Goal: Task Accomplishment & Management: Complete application form

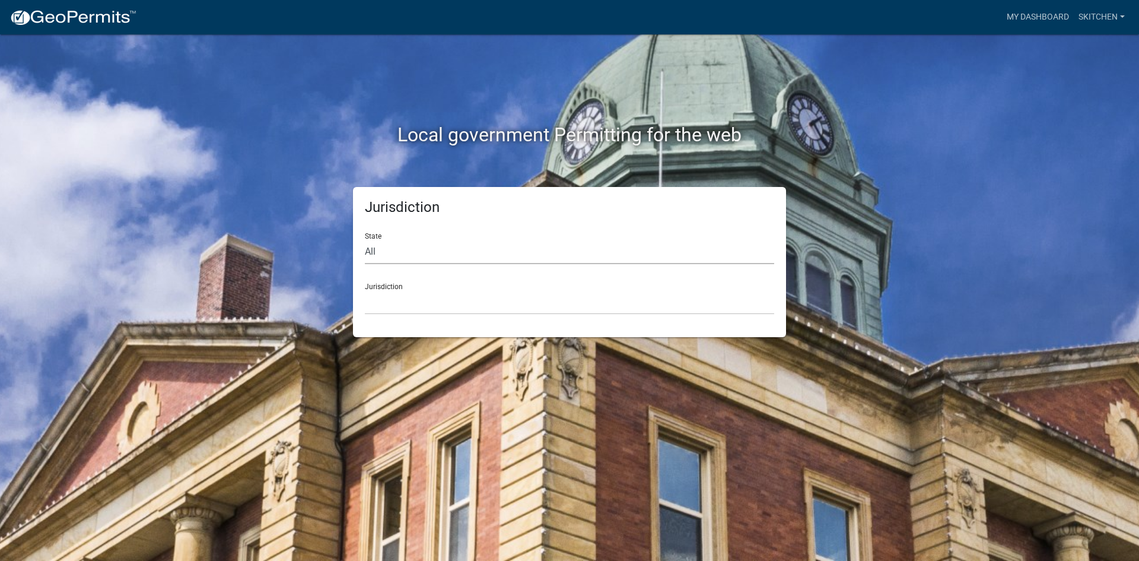
click at [453, 255] on select "All [US_STATE] [US_STATE] [US_STATE] [US_STATE] [US_STATE] [US_STATE] [US_STATE…" at bounding box center [569, 252] width 409 height 24
select select "[US_STATE]"
click at [365, 240] on select "All [US_STATE] [US_STATE] [US_STATE] [US_STATE] [US_STATE] [US_STATE] [US_STATE…" at bounding box center [569, 252] width 409 height 24
click at [424, 309] on select "[GEOGRAPHIC_DATA], [US_STATE][PERSON_NAME][GEOGRAPHIC_DATA], [US_STATE][PERSON_…" at bounding box center [569, 302] width 409 height 24
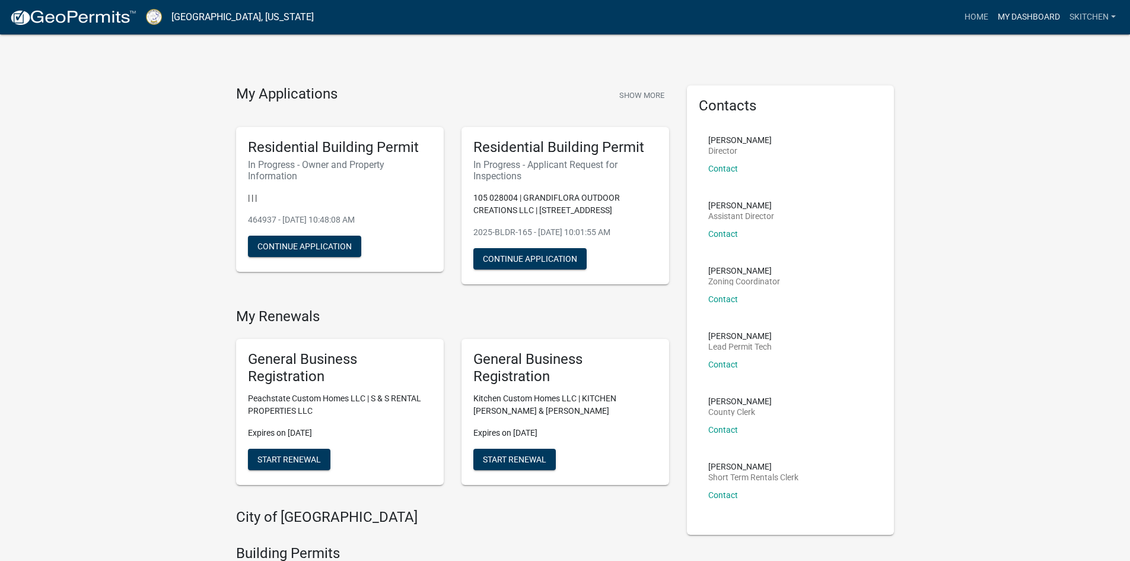
click at [1016, 15] on link "My Dashboard" at bounding box center [1029, 17] width 72 height 23
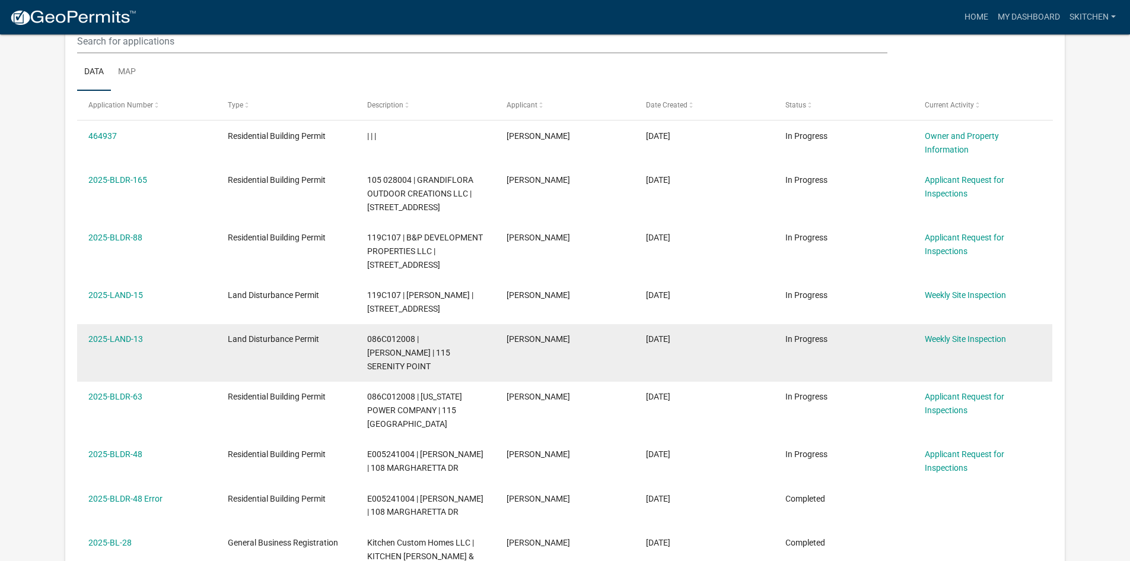
scroll to position [178, 0]
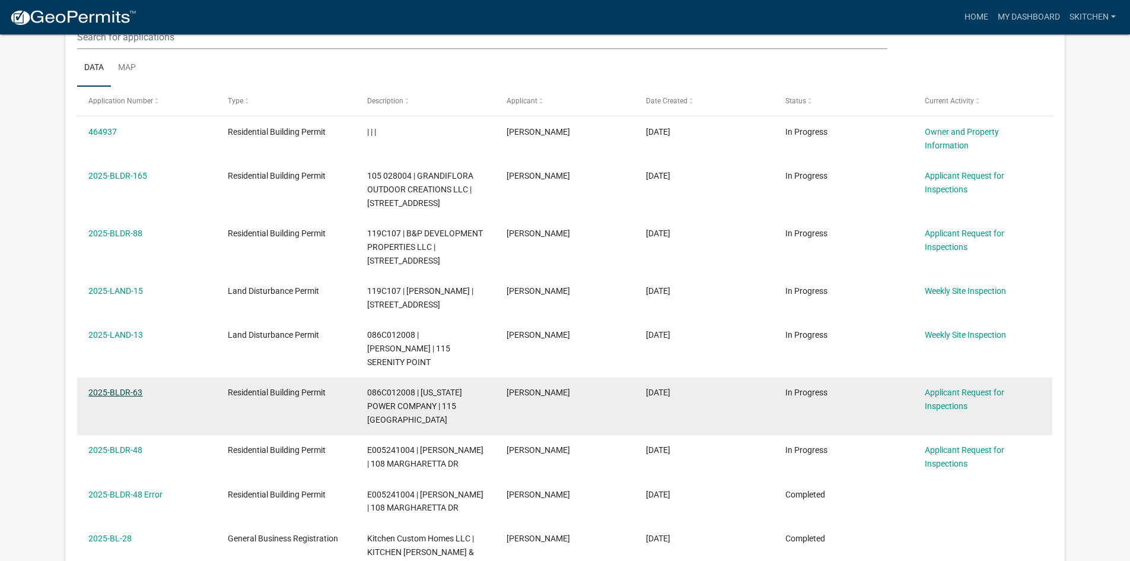
click at [127, 387] on link "2025-BLDR-63" at bounding box center [115, 391] width 54 height 9
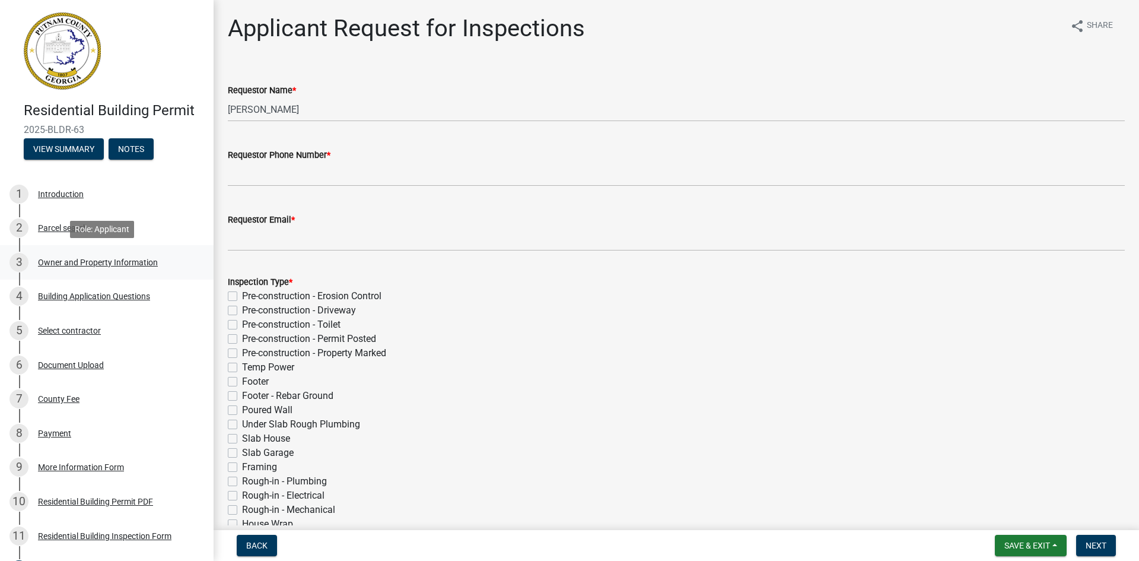
click at [136, 270] on div "3 Owner and Property Information" at bounding box center [101, 262] width 185 height 19
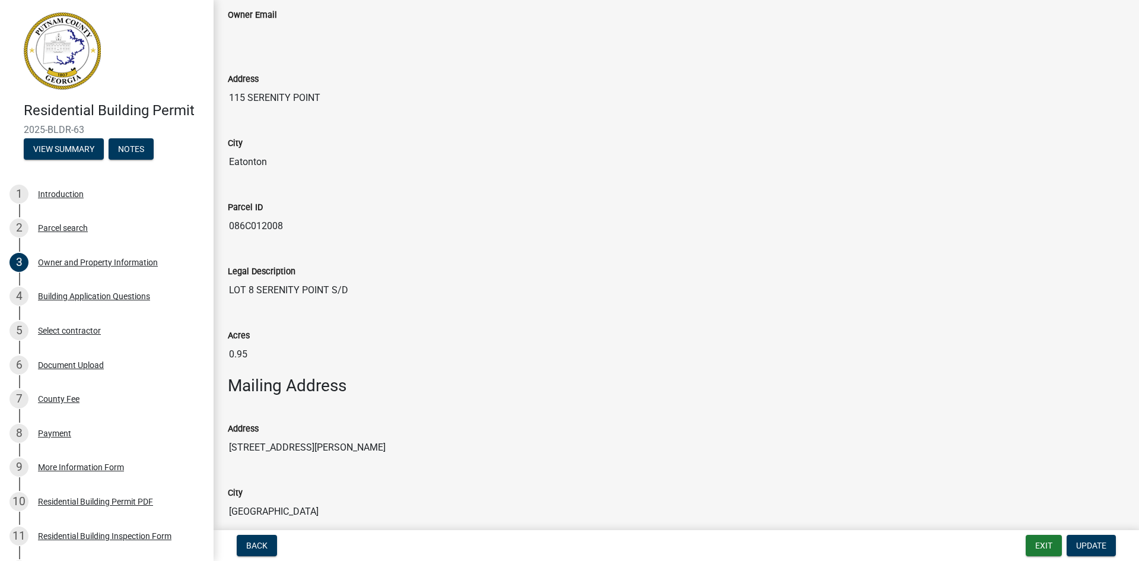
scroll to position [297, 0]
click at [264, 550] on span "Back" at bounding box center [256, 545] width 21 height 9
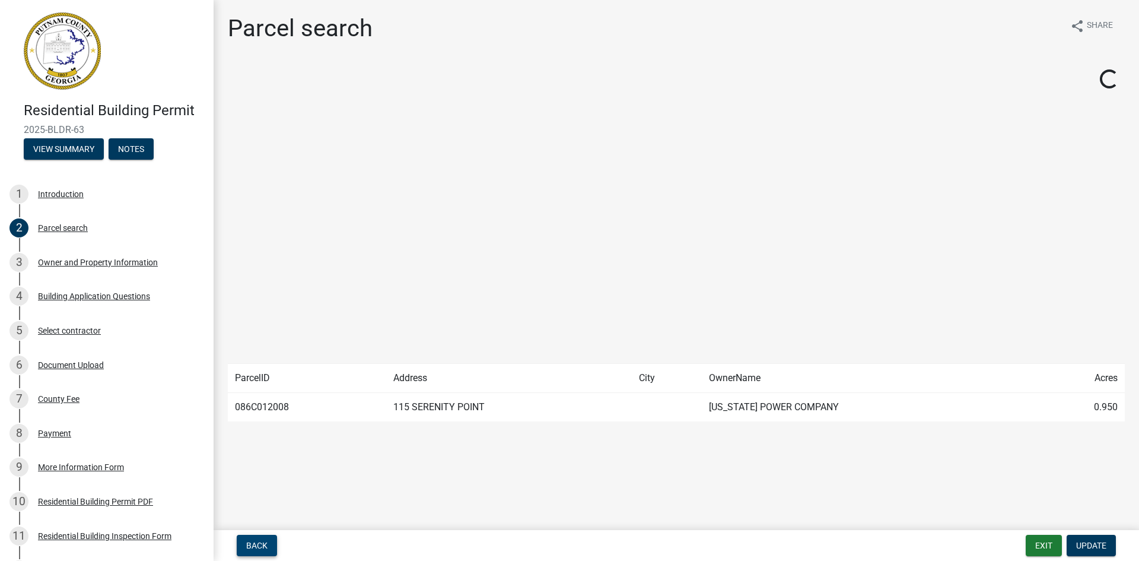
click at [260, 543] on span "Back" at bounding box center [256, 545] width 21 height 9
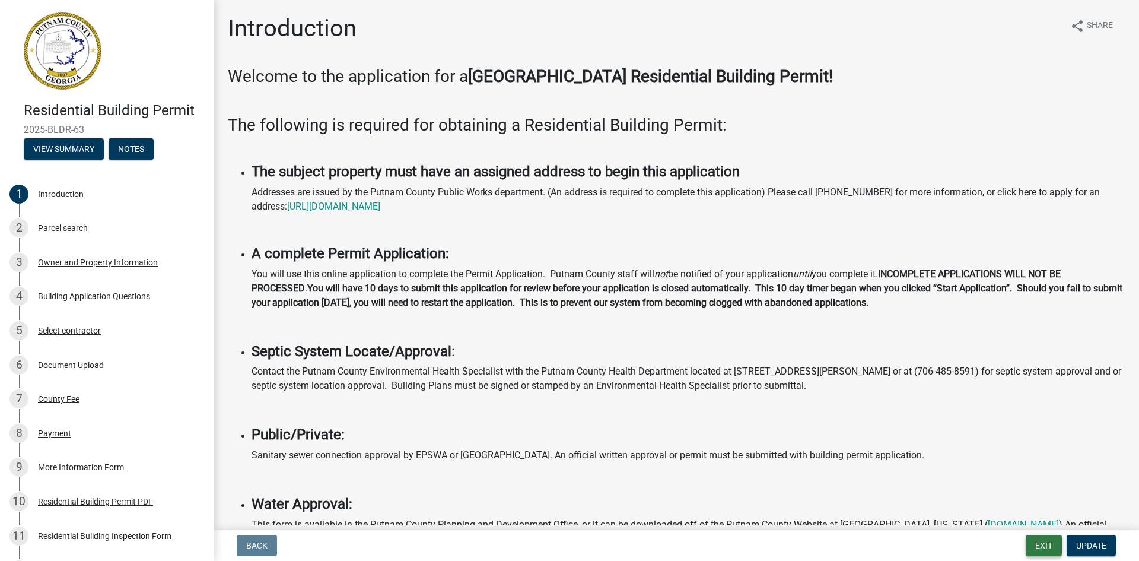
click at [1038, 552] on button "Exit" at bounding box center [1044, 545] width 36 height 21
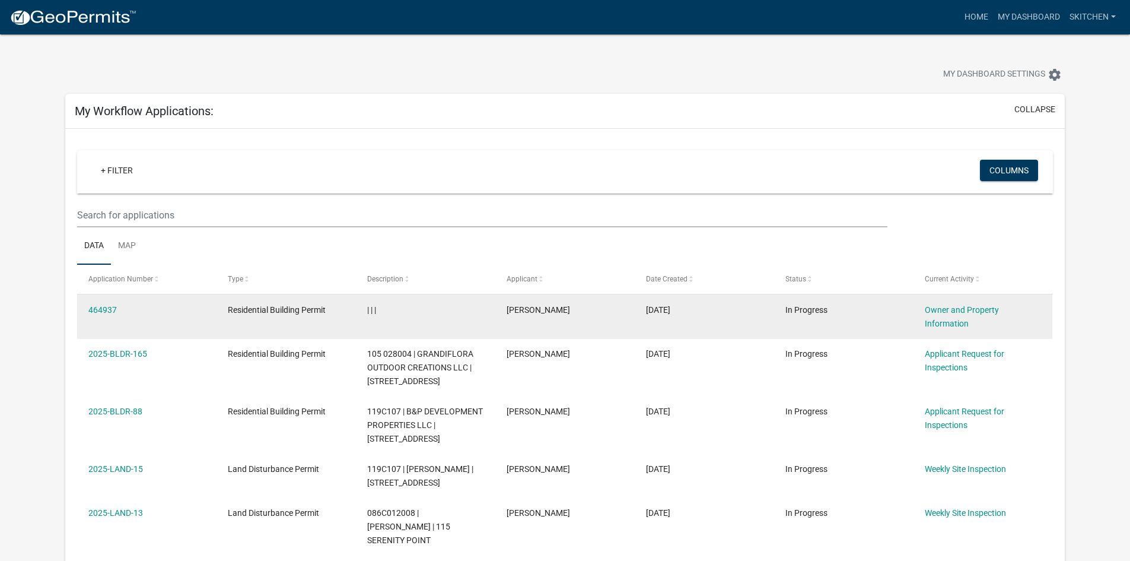
click at [84, 306] on datatable-body-cell "464937" at bounding box center [146, 316] width 139 height 44
click at [103, 308] on link "464937" at bounding box center [102, 309] width 28 height 9
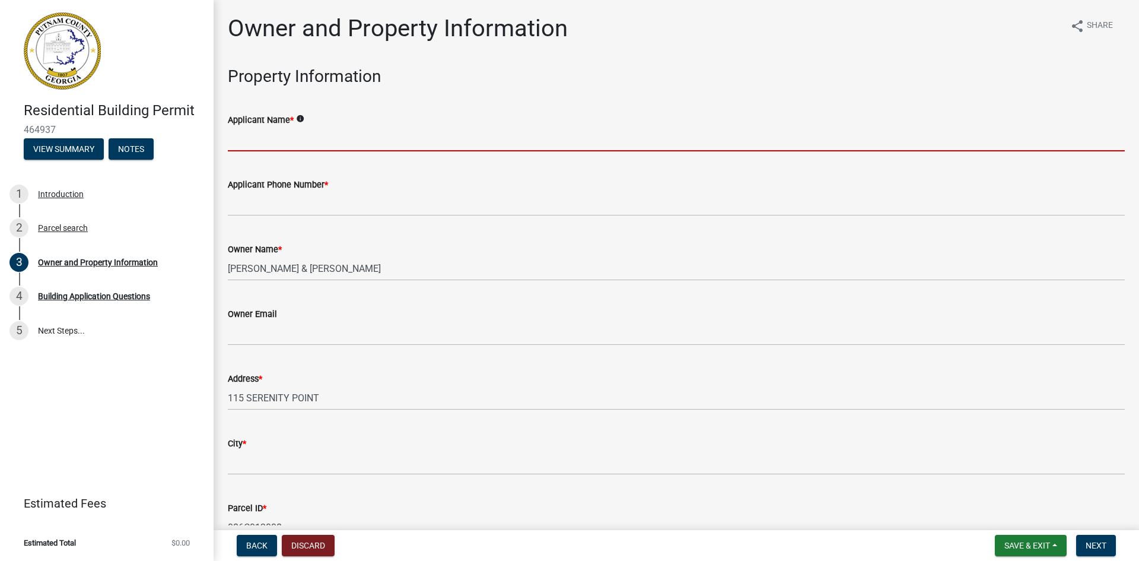
click at [340, 137] on input "Applicant Name *" at bounding box center [676, 139] width 897 height 24
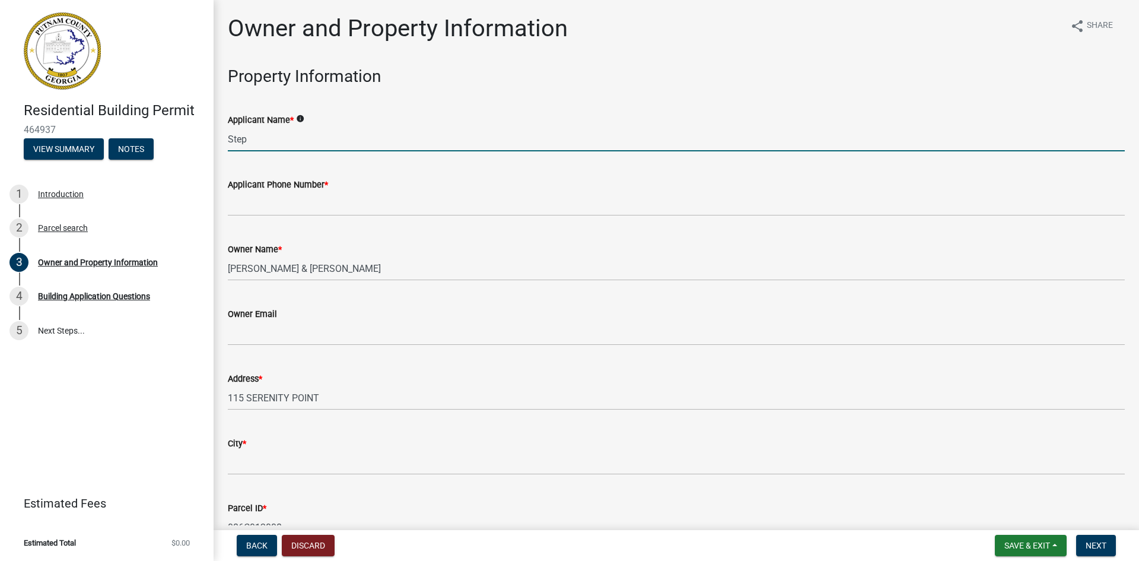
type input "[PERSON_NAME]"
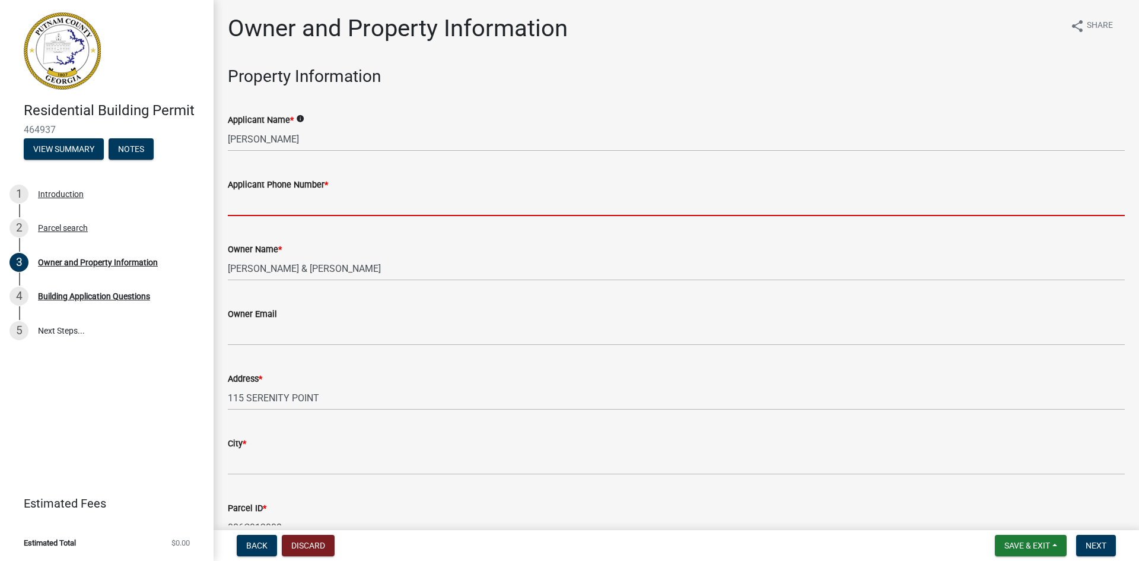
click at [316, 204] on input "Applicant Phone Number *" at bounding box center [676, 204] width 897 height 24
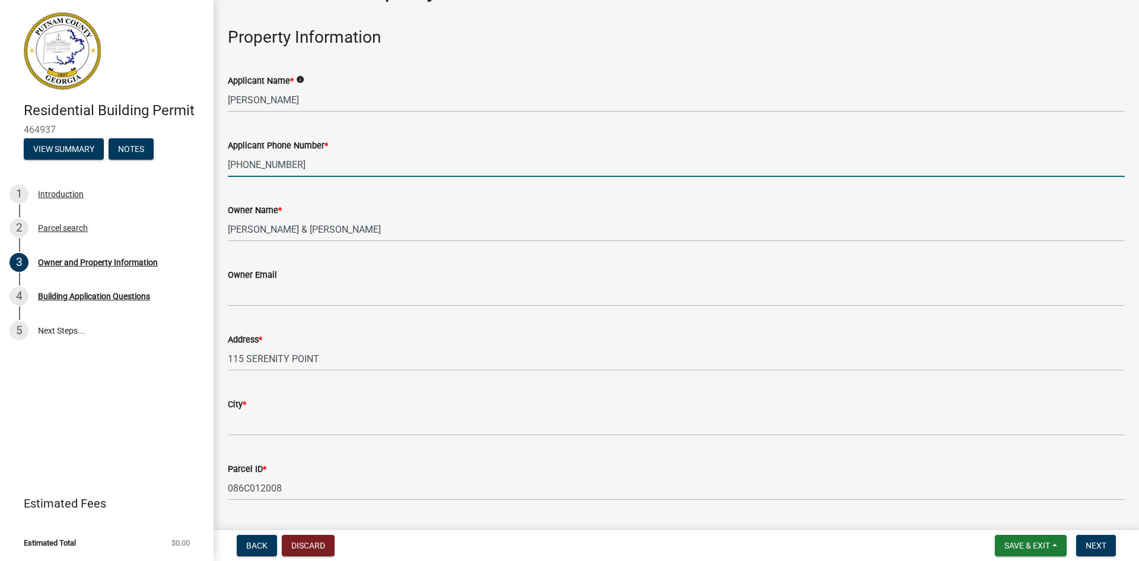
scroll to position [59, 0]
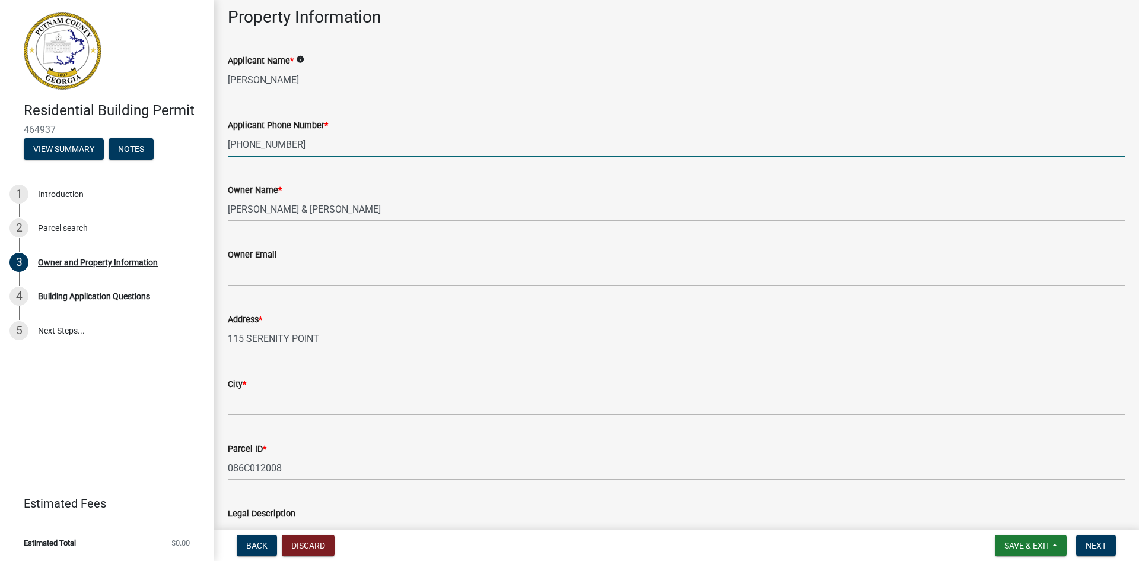
type input "[PHONE_NUMBER]"
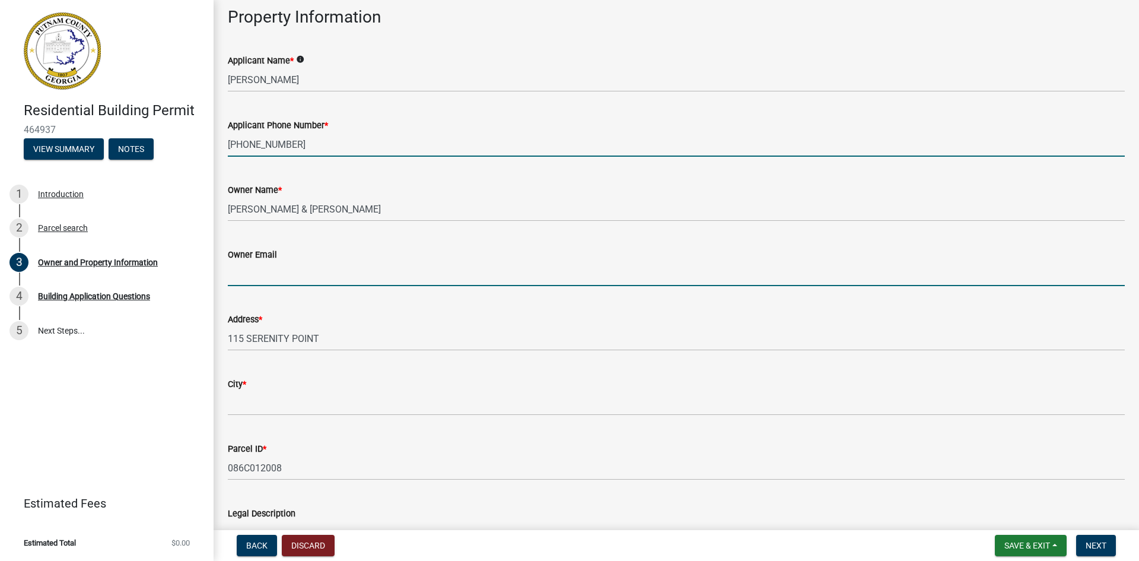
click at [293, 278] on input "Owner Email" at bounding box center [676, 274] width 897 height 24
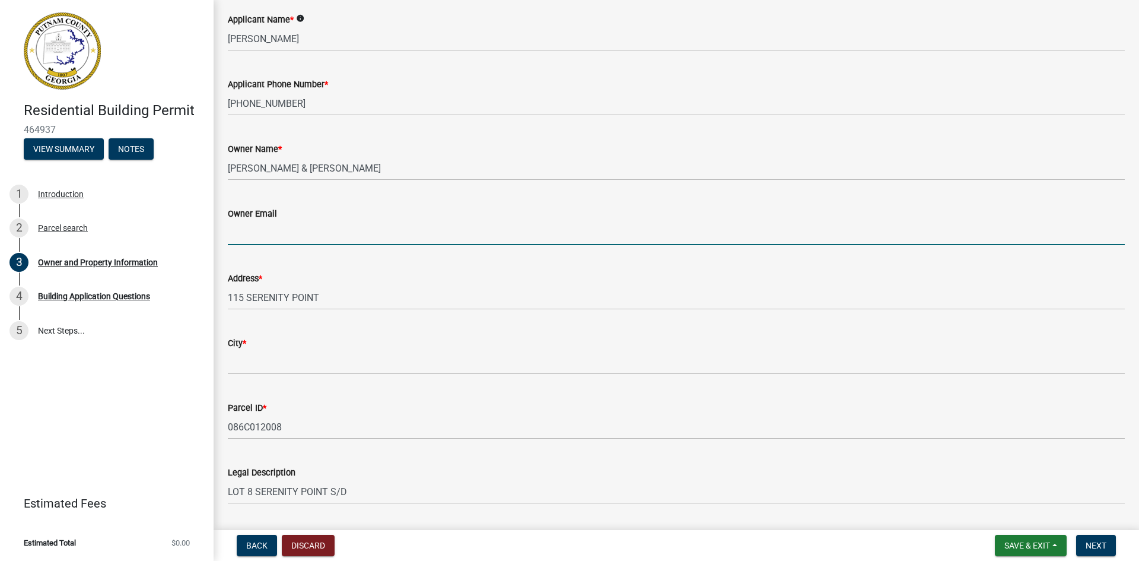
scroll to position [119, 0]
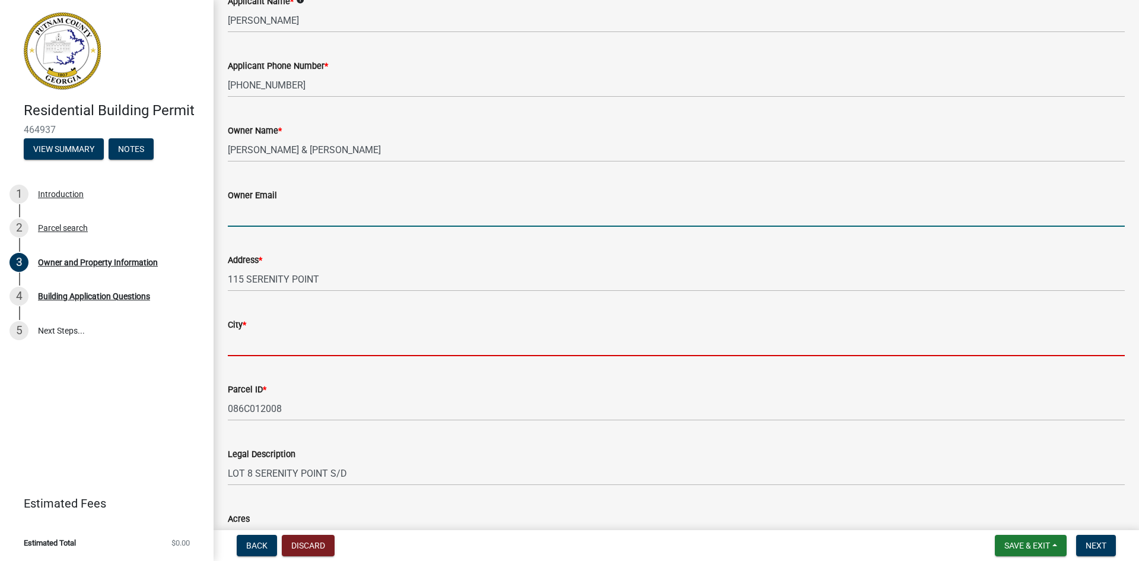
click at [257, 341] on input "City *" at bounding box center [676, 344] width 897 height 24
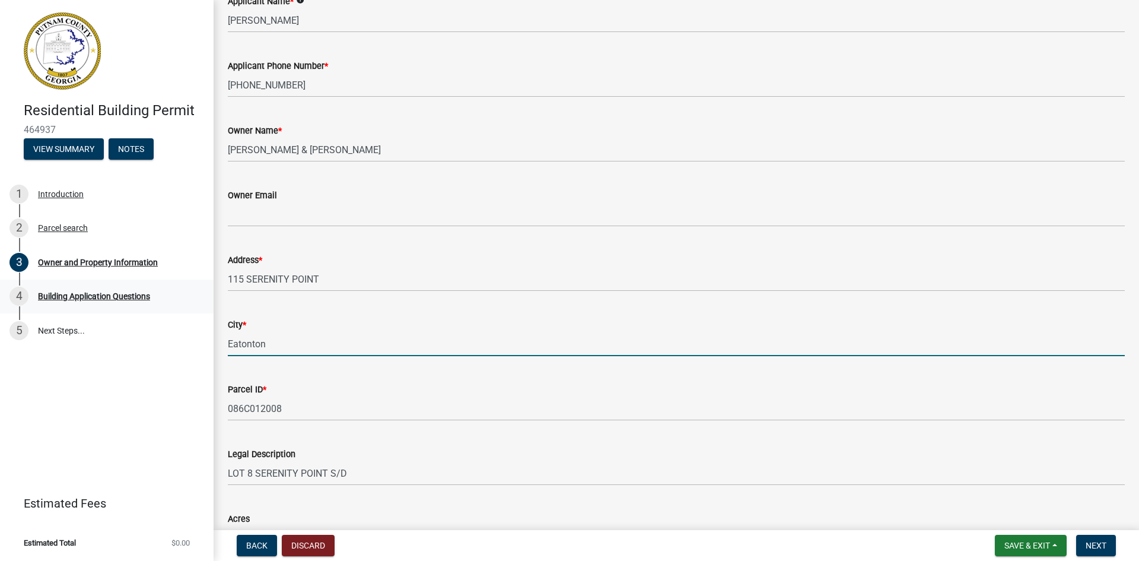
type input "Eatonton"
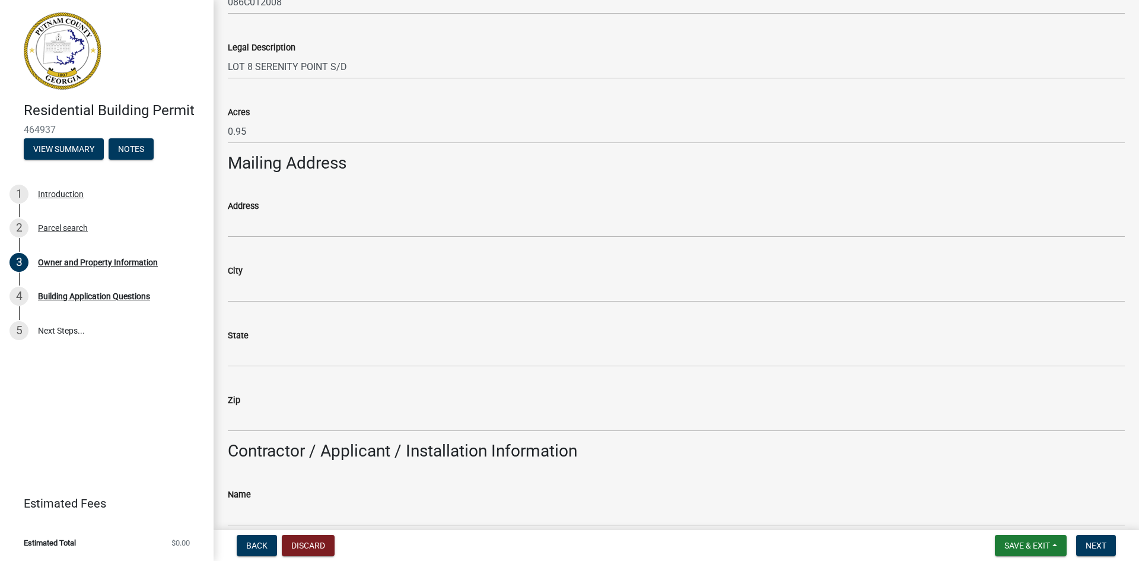
scroll to position [534, 0]
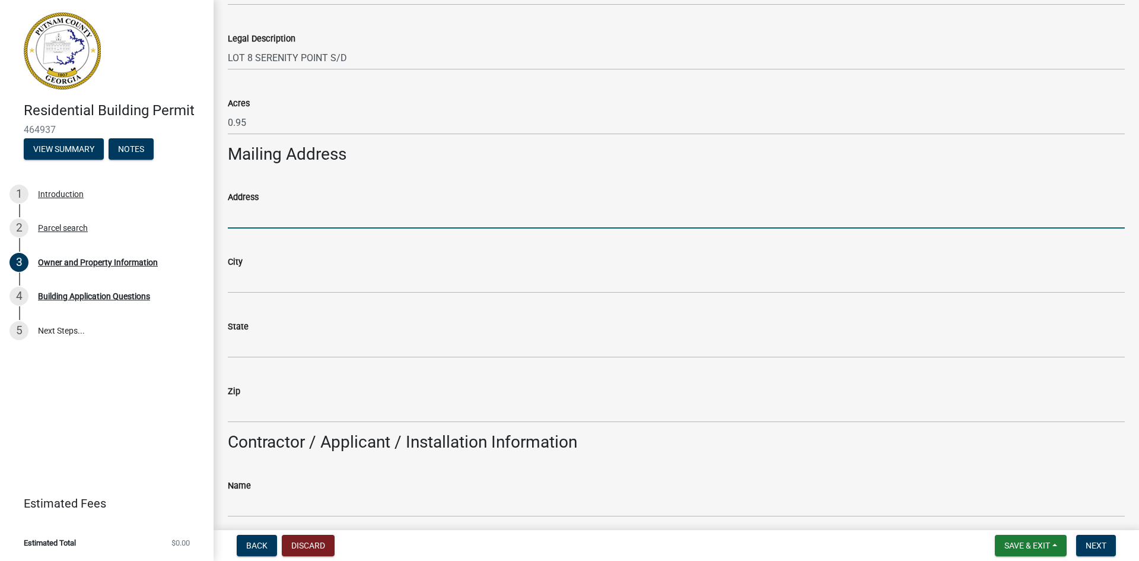
click at [266, 211] on input "Address" at bounding box center [676, 216] width 897 height 24
type input "[STREET_ADDRESS][PERSON_NAME]"
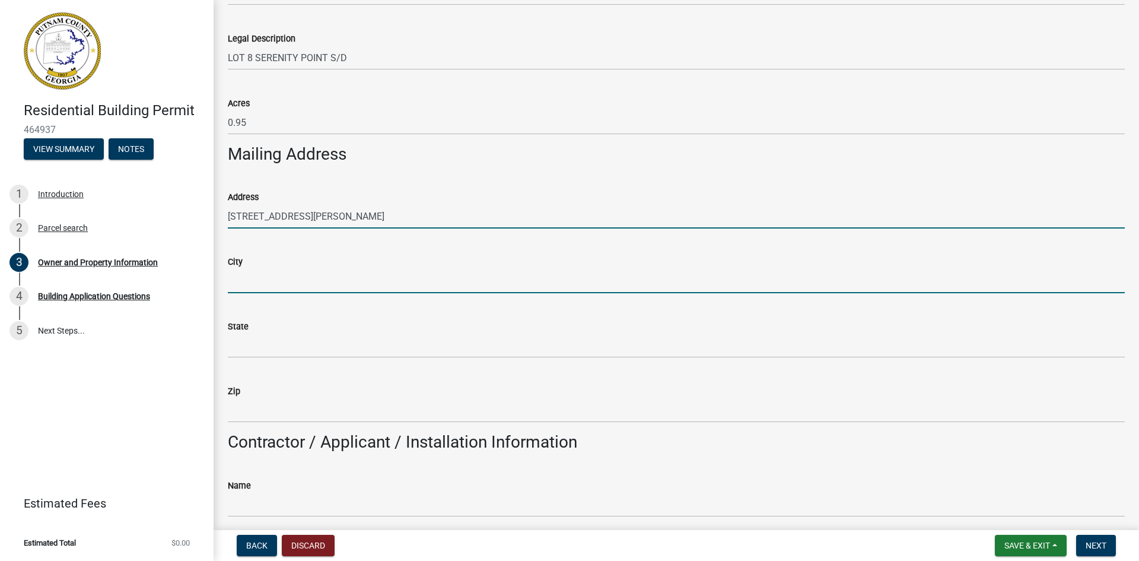
click at [272, 285] on input "City" at bounding box center [676, 281] width 897 height 24
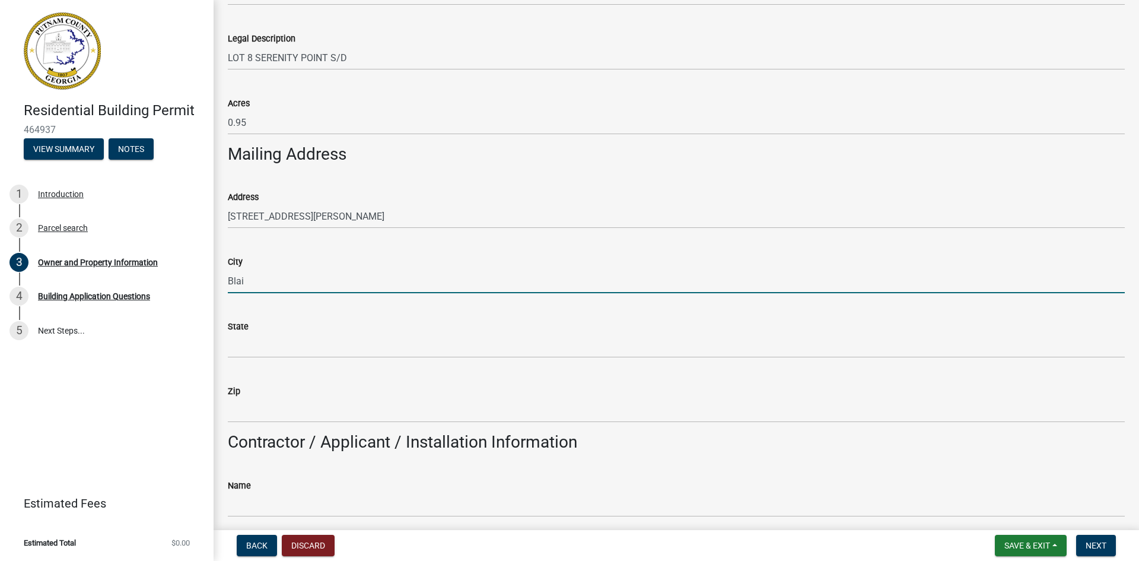
type input "[GEOGRAPHIC_DATA]"
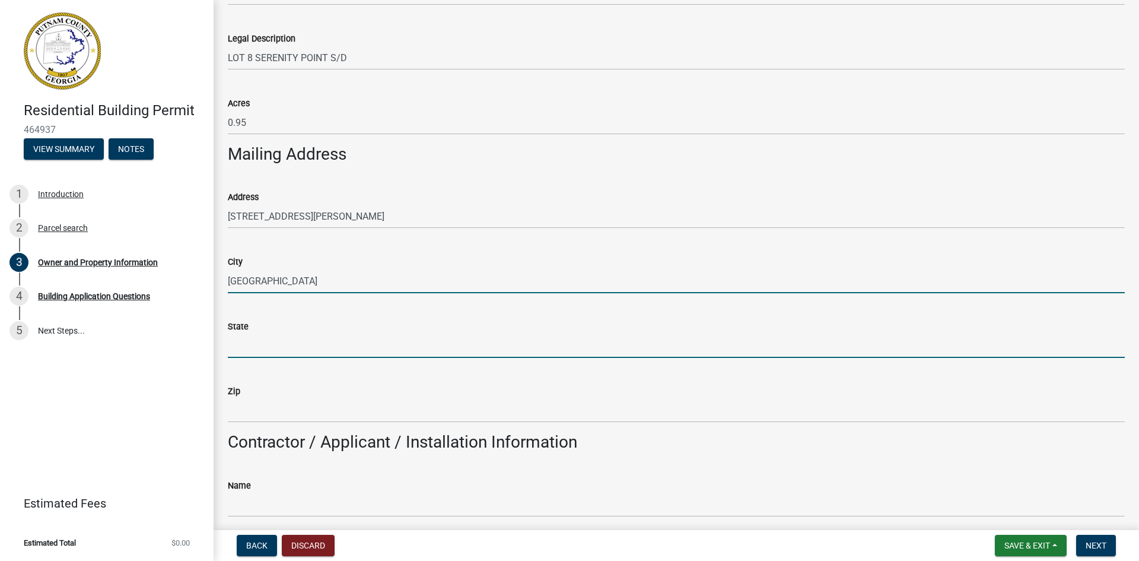
click at [247, 342] on input "State" at bounding box center [676, 345] width 897 height 24
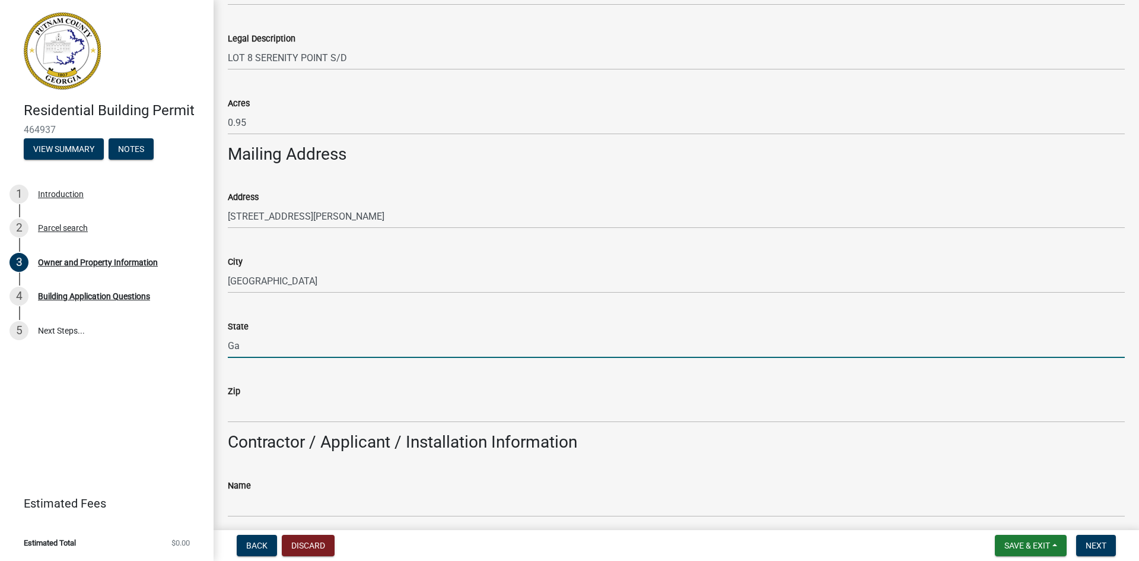
type input "Ga"
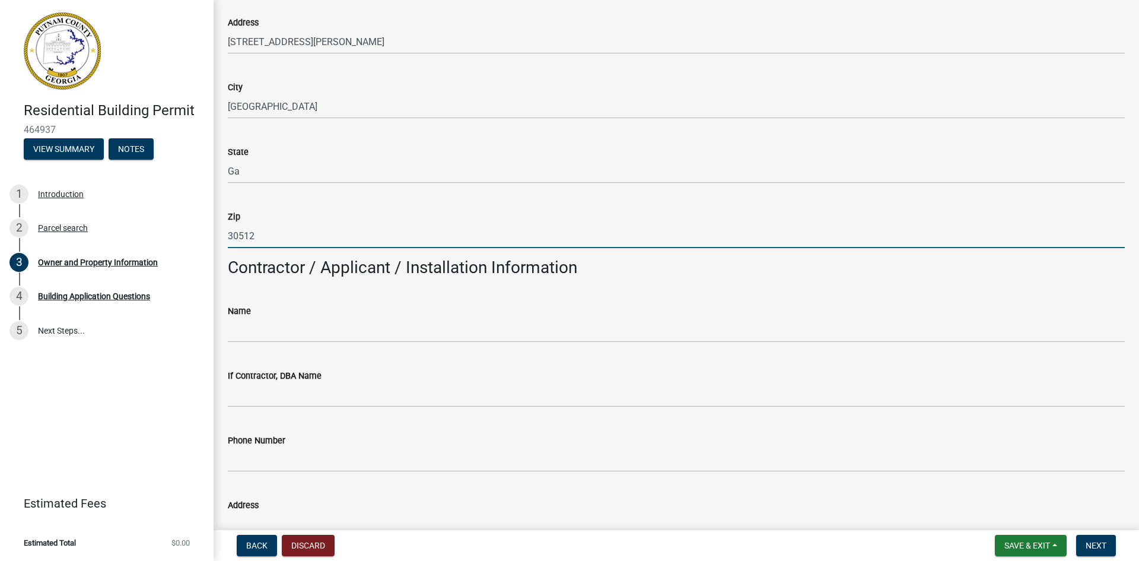
scroll to position [712, 0]
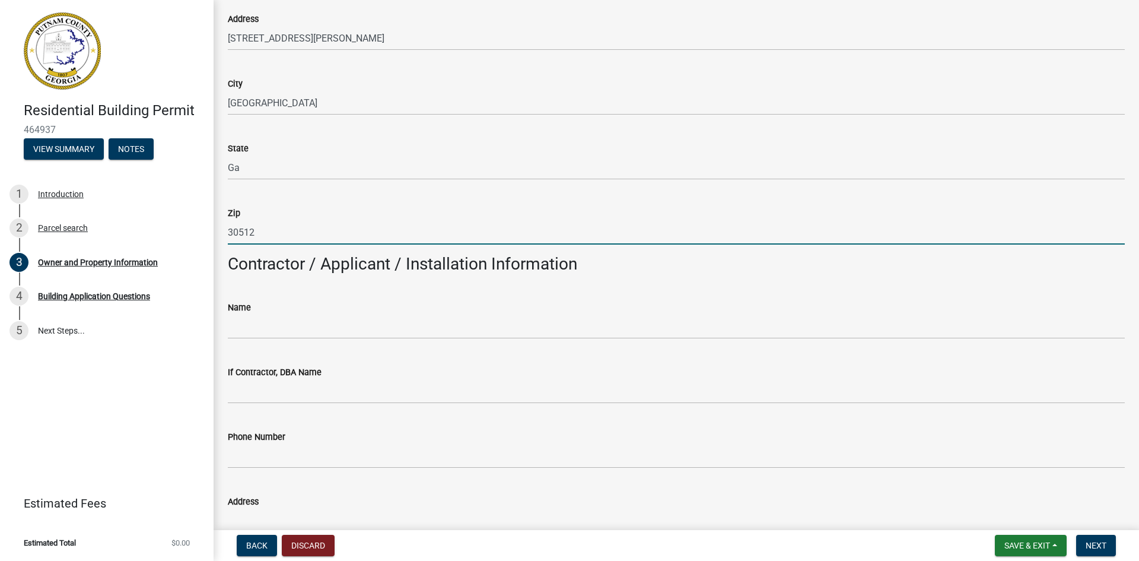
type input "30512"
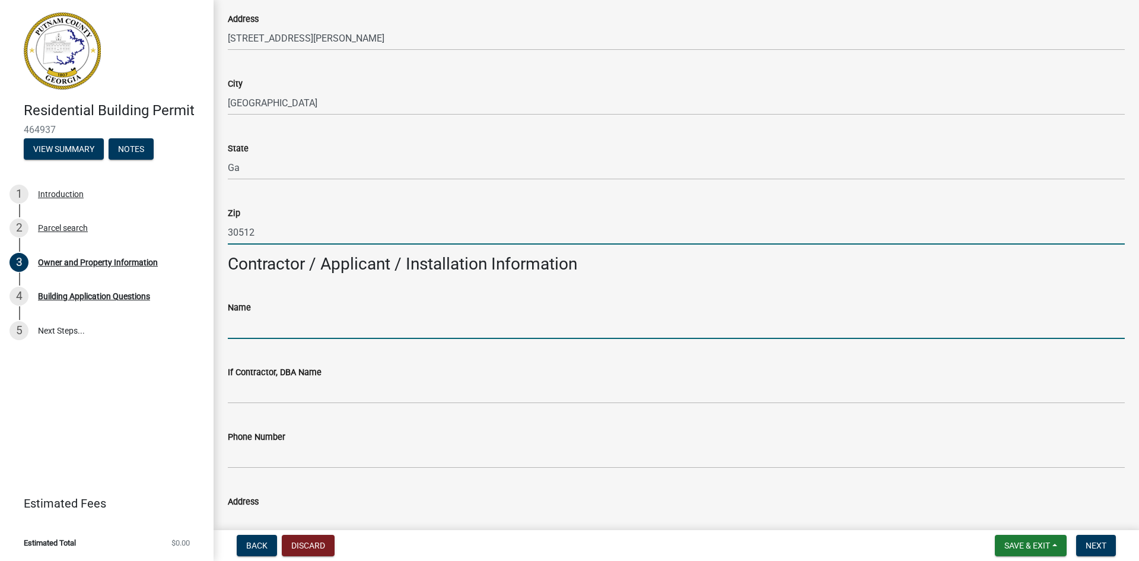
click at [272, 320] on input "Name" at bounding box center [676, 326] width 897 height 24
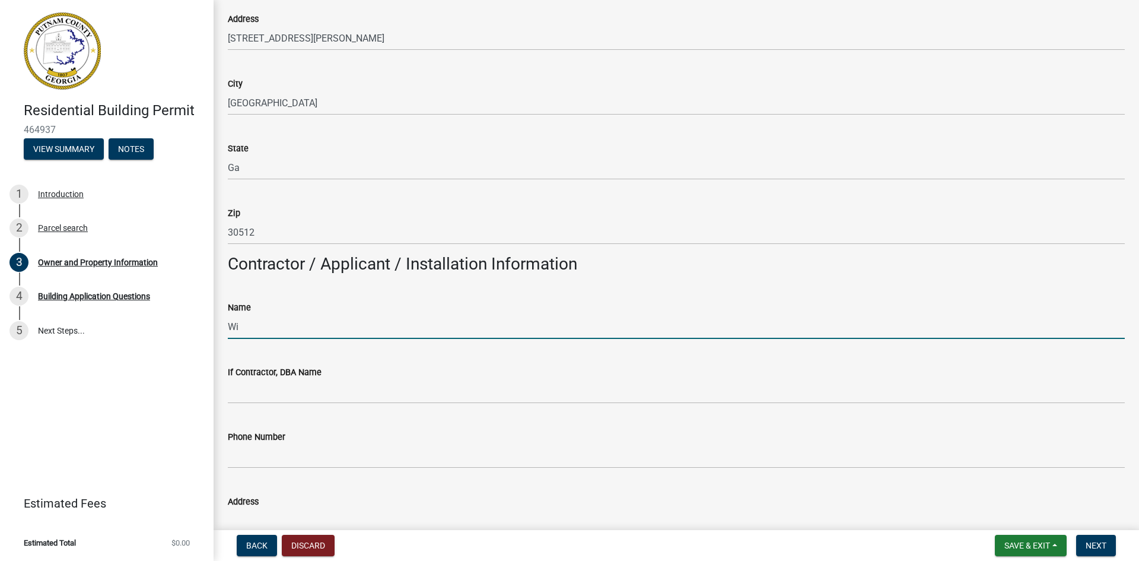
type input "[PERSON_NAME]"
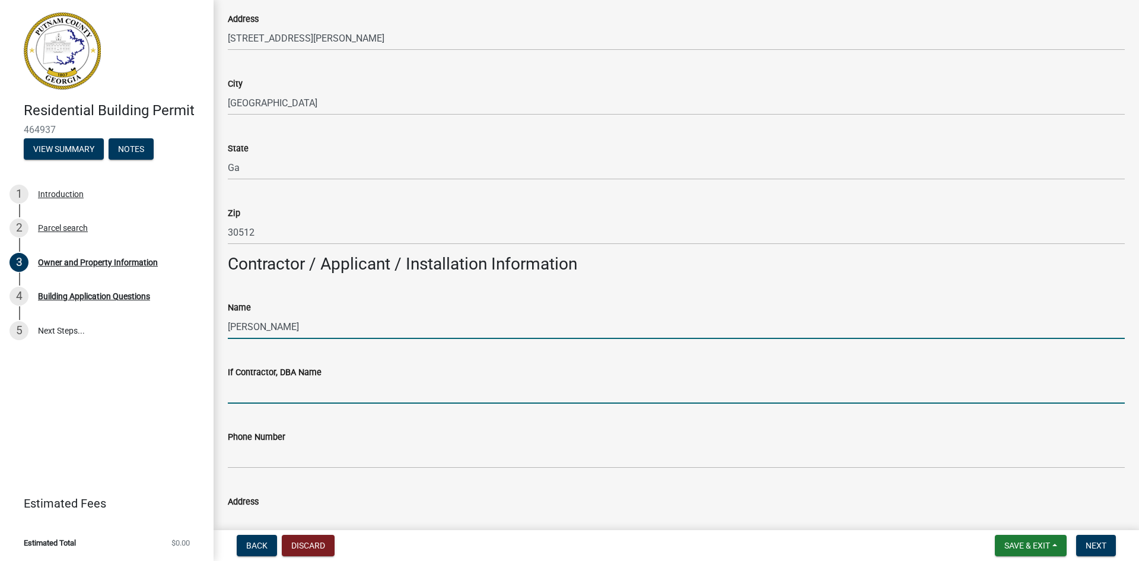
click at [324, 391] on input "If Contractor, DBA Name" at bounding box center [676, 391] width 897 height 24
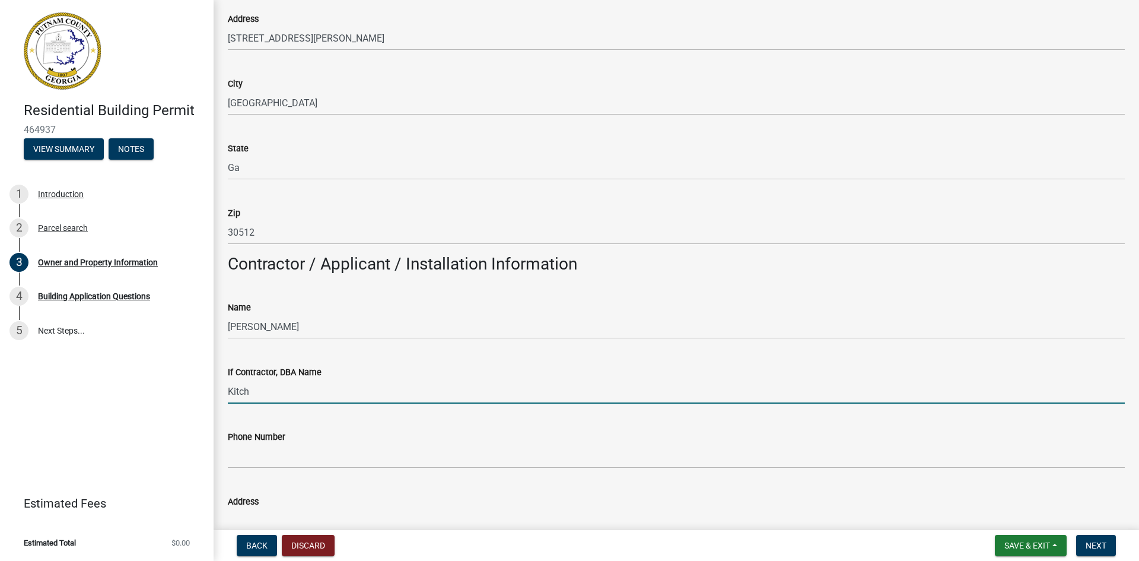
type input "Kitchen Custom Homes LLC"
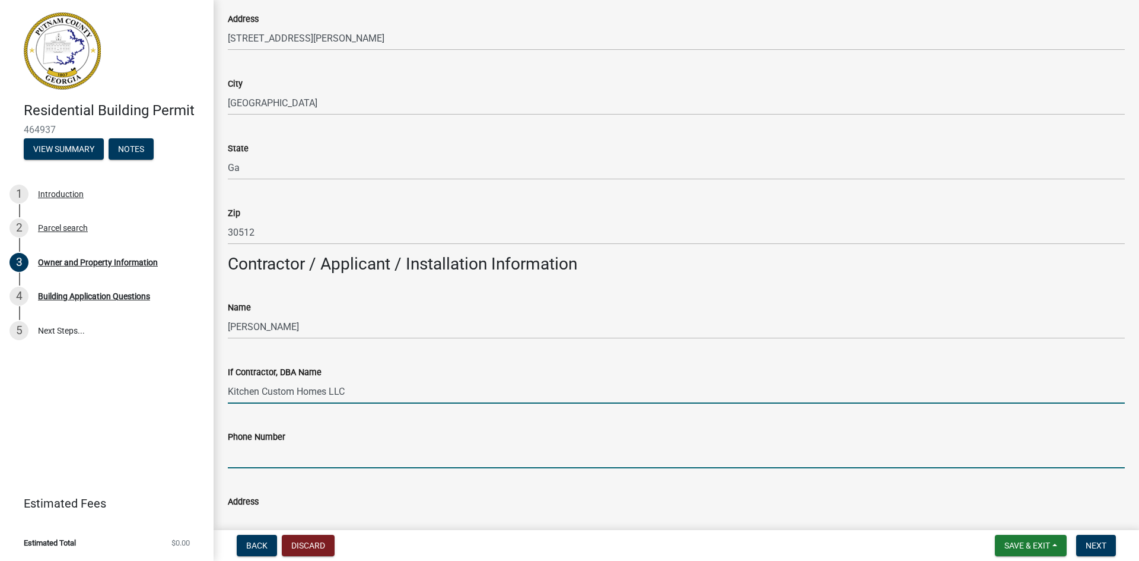
click at [267, 454] on input "Phone Number" at bounding box center [676, 456] width 897 height 24
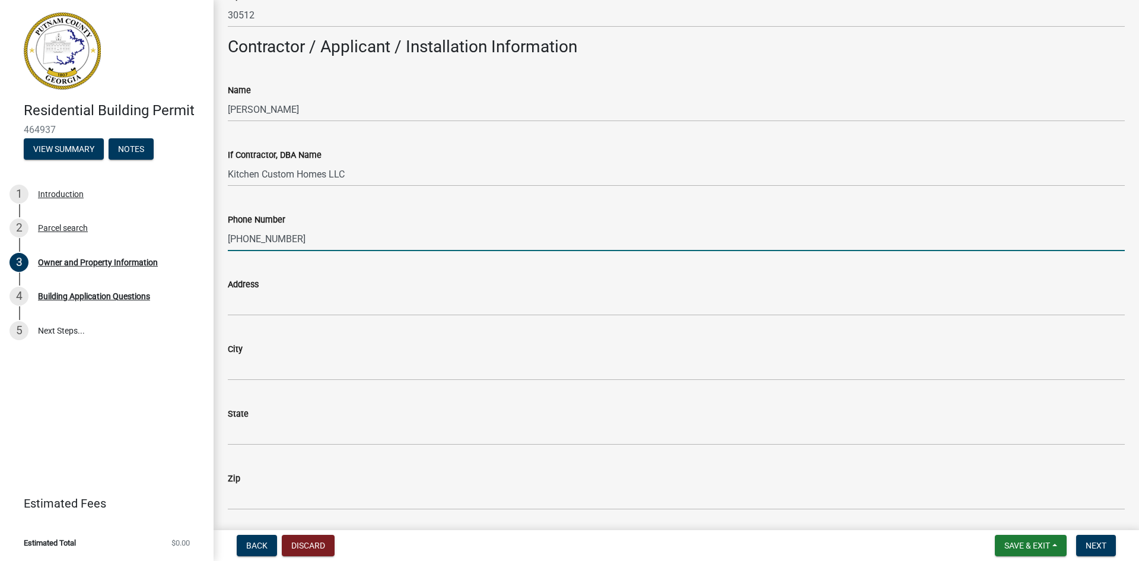
scroll to position [949, 0]
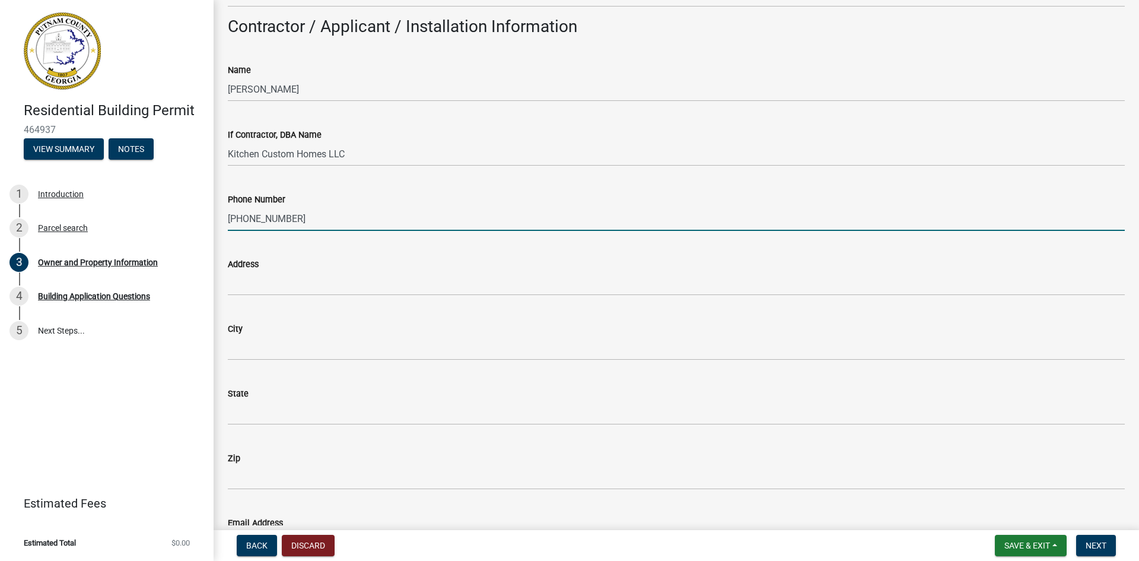
type input "[PHONE_NUMBER]"
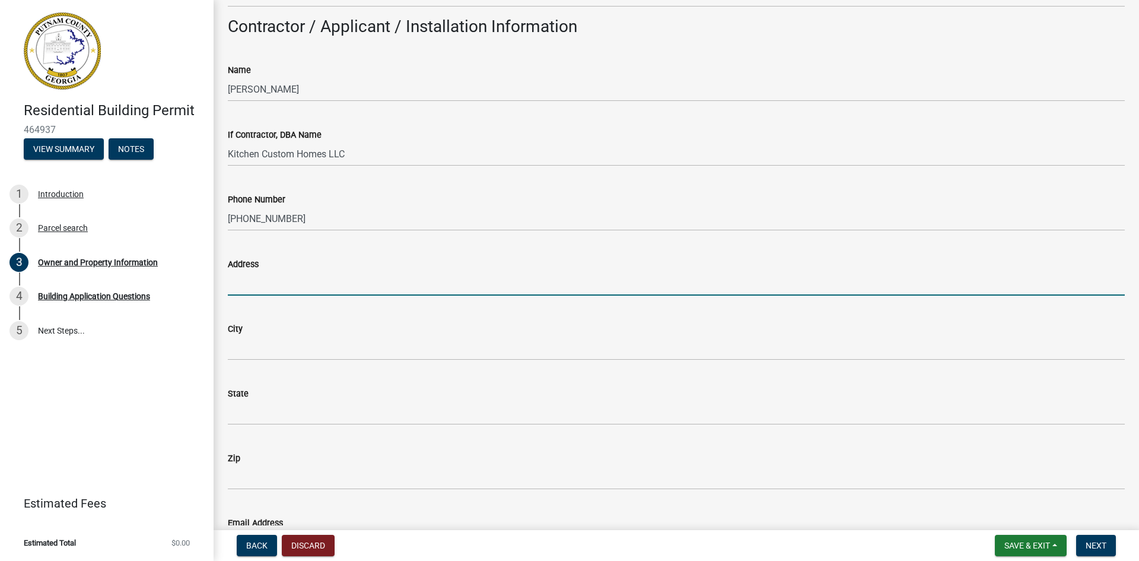
click at [292, 279] on input "Address" at bounding box center [676, 283] width 897 height 24
type input "[STREET_ADDRESS]"
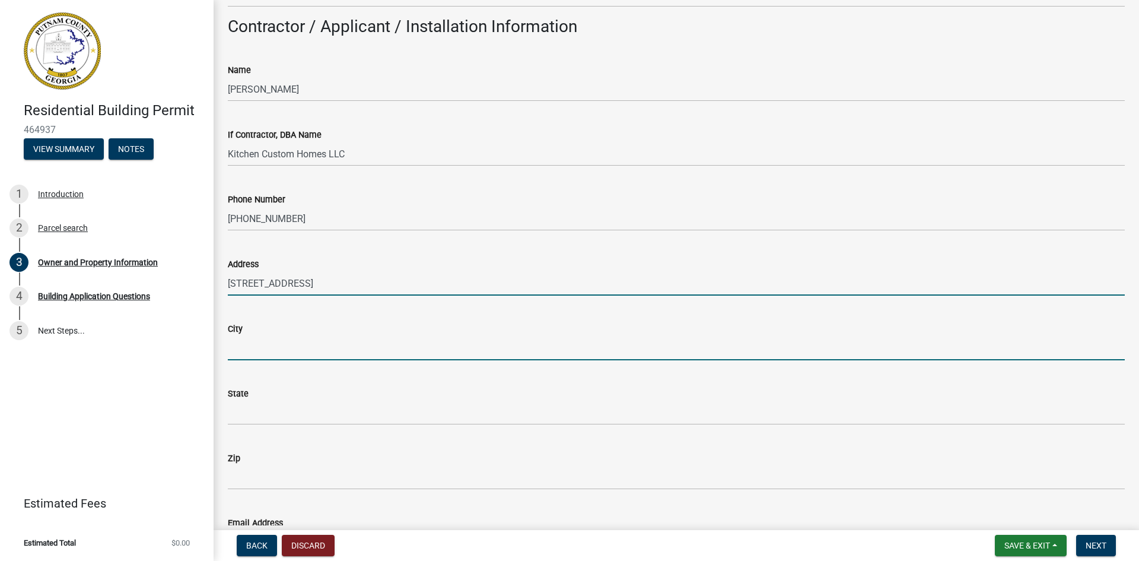
click at [276, 347] on input "City" at bounding box center [676, 348] width 897 height 24
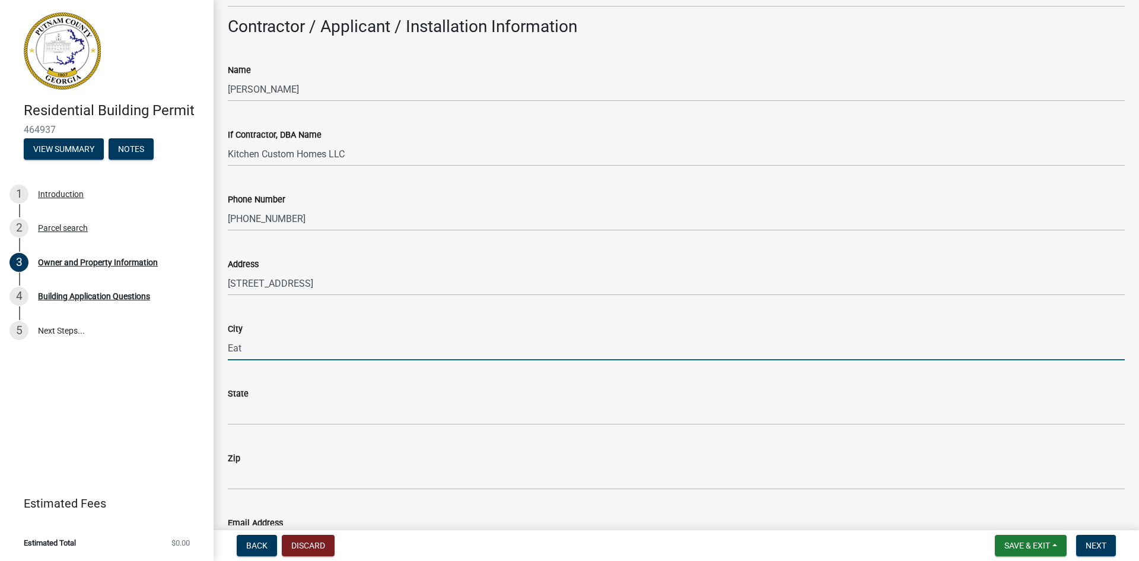
type input "Eatonton"
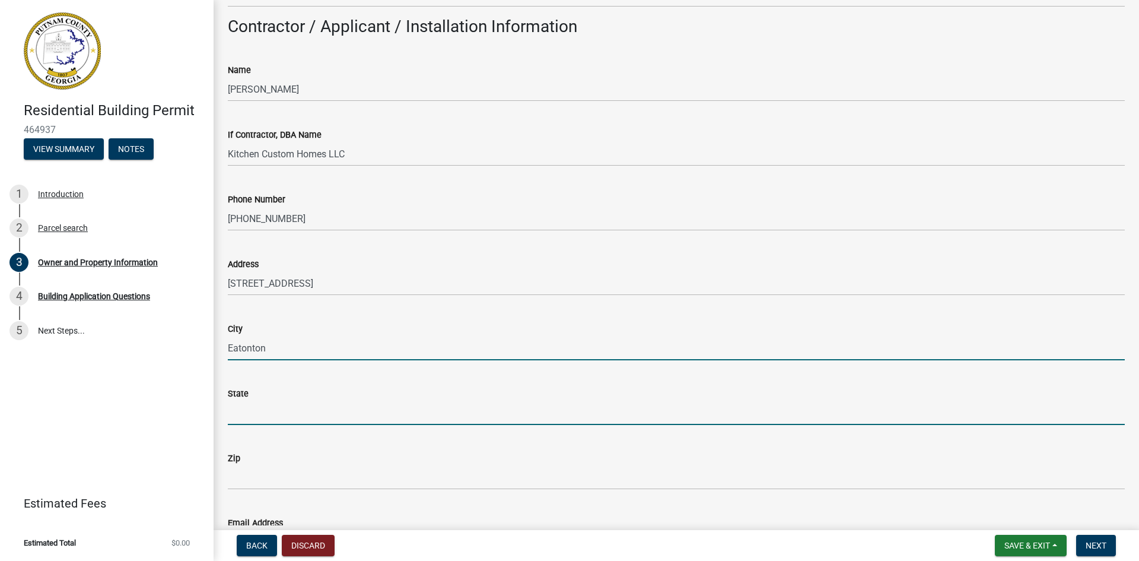
type input "GA"
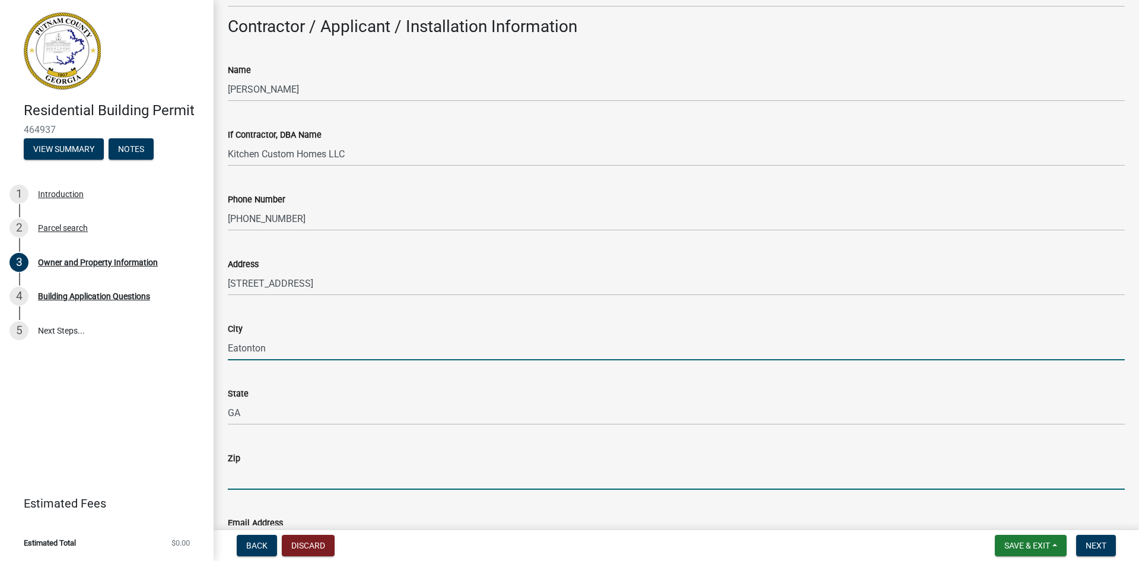
type input "31024"
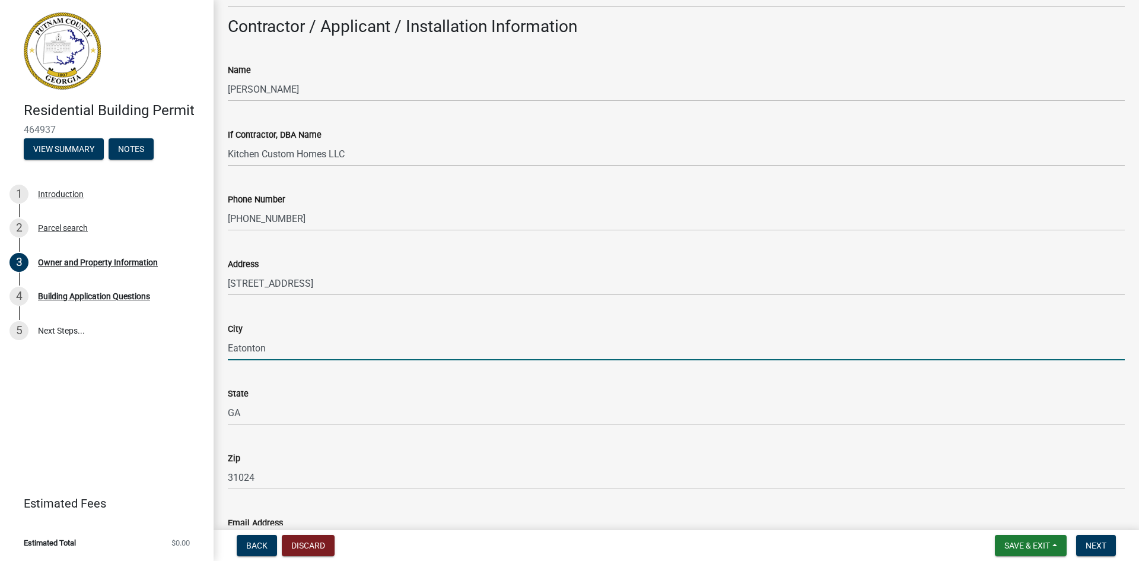
type input "[EMAIL_ADDRESS][DOMAIN_NAME]"
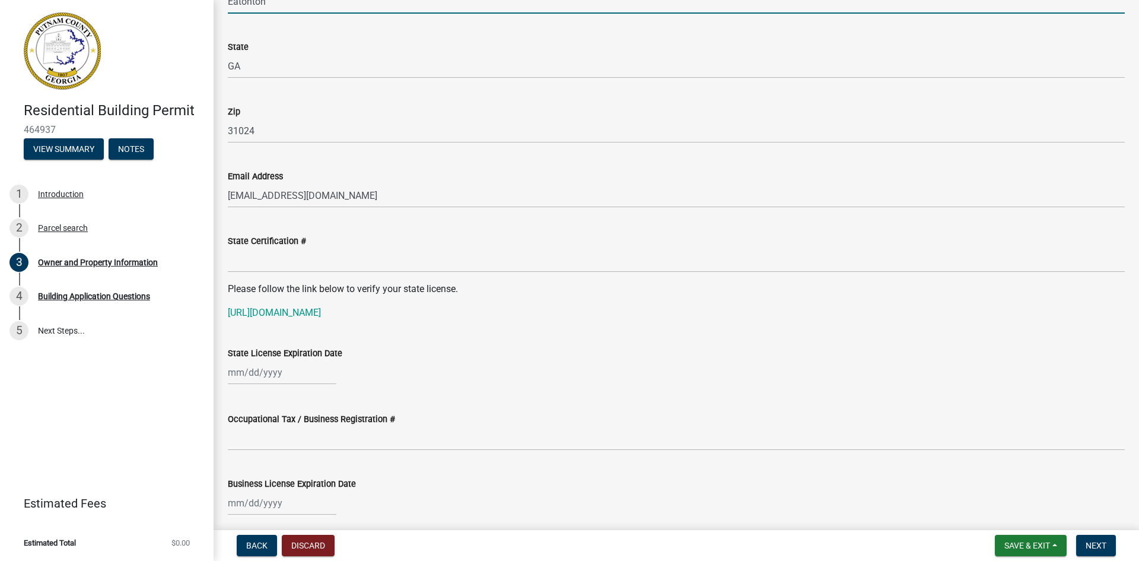
scroll to position [1365, 0]
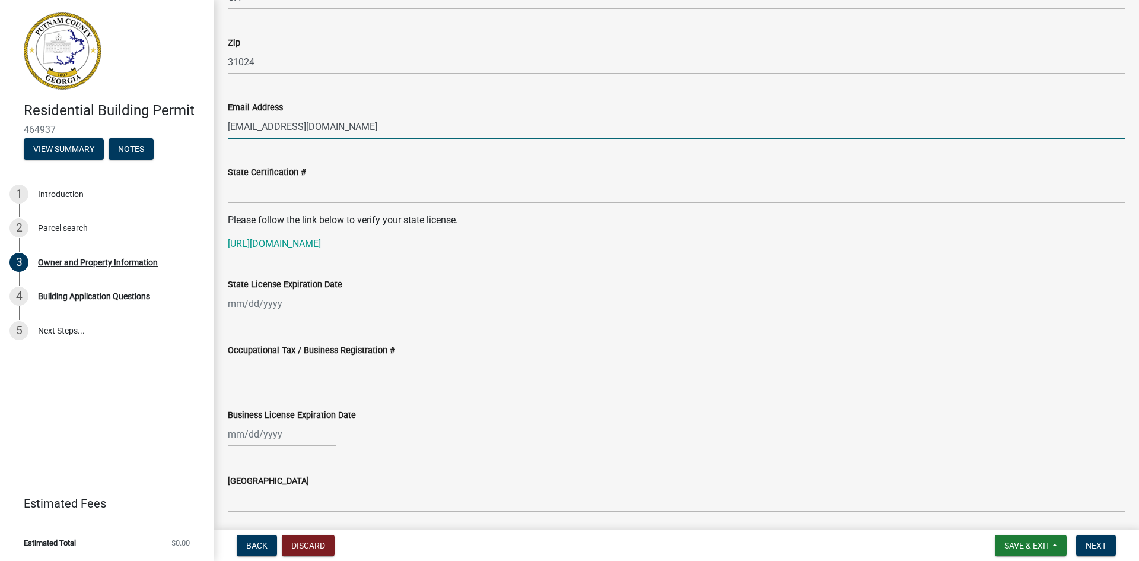
drag, startPoint x: 356, startPoint y: 129, endPoint x: 202, endPoint y: 125, distance: 154.3
click at [208, 125] on div "Residential Building Permit 464937 View Summary Notes 1 Introduction 2 Parcel s…" at bounding box center [569, 280] width 1139 height 561
type input "[EMAIL_ADDRESS][DOMAIN_NAME]"
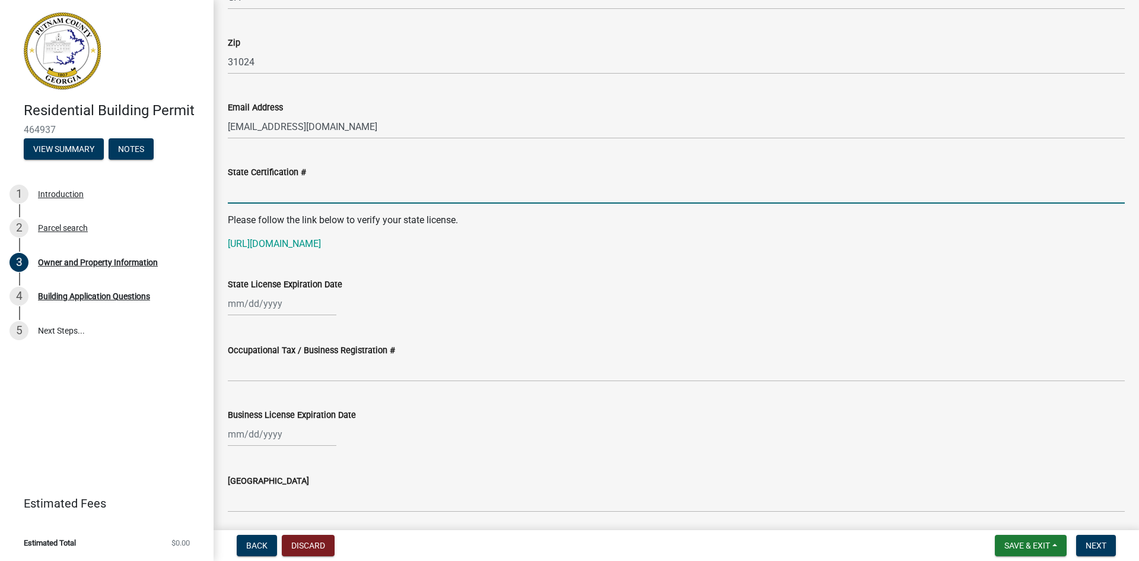
click at [307, 189] on input "State Certification #" at bounding box center [676, 191] width 897 height 24
type input "RBQA008021"
click at [273, 307] on div at bounding box center [282, 303] width 109 height 24
select select "8"
select select "2025"
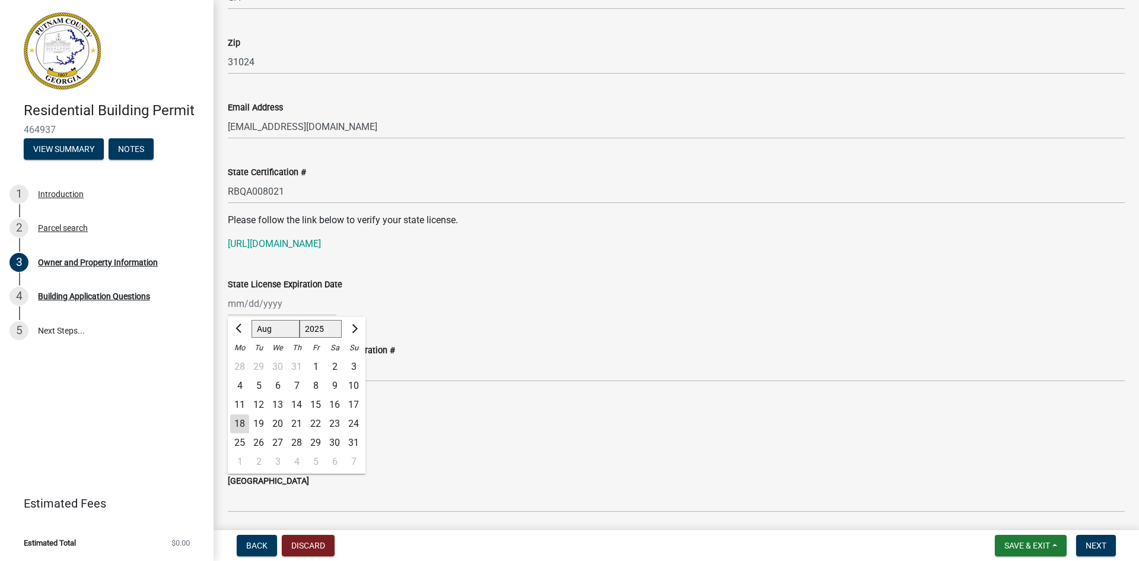
click at [259, 329] on select "Jan Feb Mar Apr May Jun [DATE] Aug Sep Oct Nov Dec" at bounding box center [276, 329] width 48 height 18
select select "6"
click at [252, 320] on select "Jan Feb Mar Apr May Jun [DATE] Aug Sep Oct Nov Dec" at bounding box center [276, 329] width 48 height 18
click at [409, 316] on wm-data-entity-input "State License Expiration Date Jan Feb Mar Apr [PERSON_NAME][DATE] Sep Oct Nov […" at bounding box center [676, 293] width 897 height 66
click at [244, 310] on div at bounding box center [282, 303] width 109 height 24
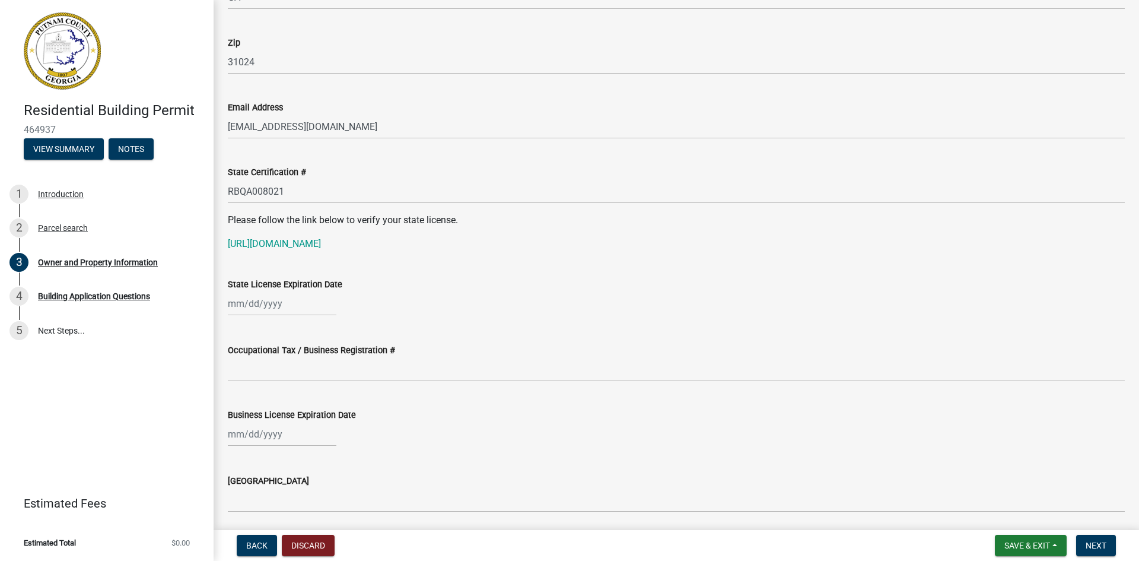
select select "8"
select select "2025"
click at [237, 307] on input "State License Expiration Date" at bounding box center [282, 303] width 109 height 24
type input "[DATE]"
click at [582, 300] on div "[DATE] Jan Feb Mar Apr May Jun [DATE] Aug Sep Oct Nov [DATE] 1526 1527 1528 152…" at bounding box center [676, 303] width 897 height 24
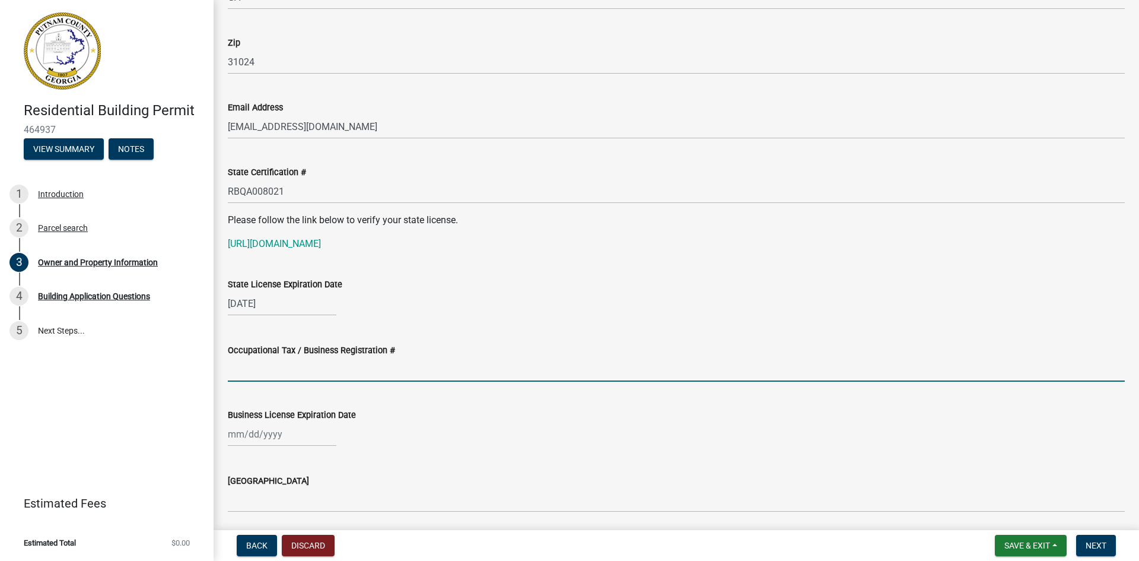
click at [361, 360] on input "Occupational Tax / Business Registration #" at bounding box center [676, 369] width 897 height 24
type input "[US_EMPLOYER_IDENTIFICATION_NUMBER]"
click at [262, 425] on div at bounding box center [282, 434] width 109 height 24
select select "8"
select select "2025"
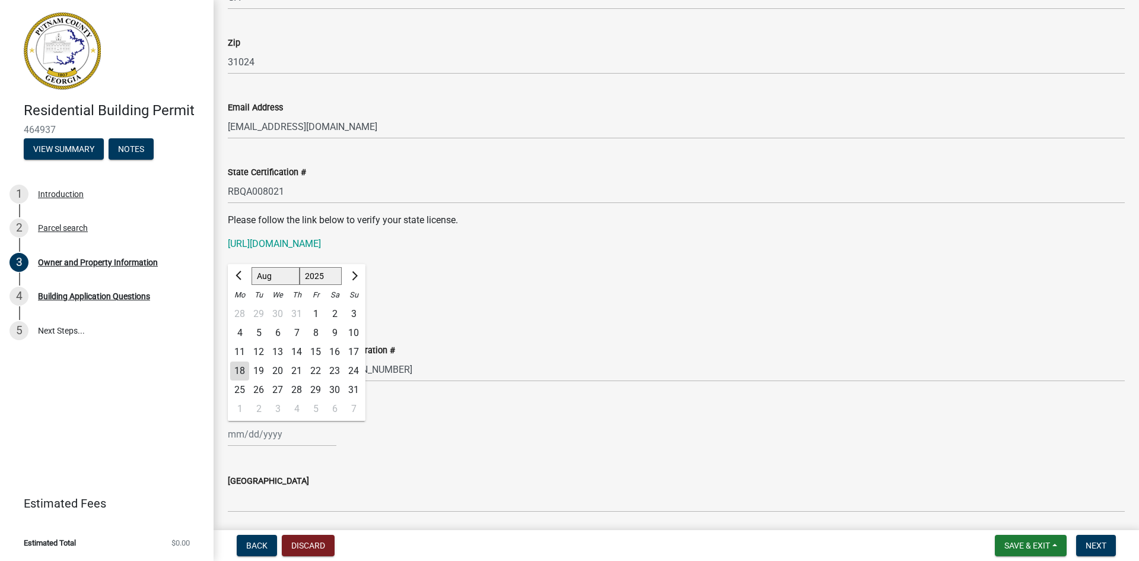
click at [220, 436] on div "Business License Expiration Date Jan Feb Mar Apr [PERSON_NAME][DATE] Sep Oct No…" at bounding box center [676, 418] width 915 height 55
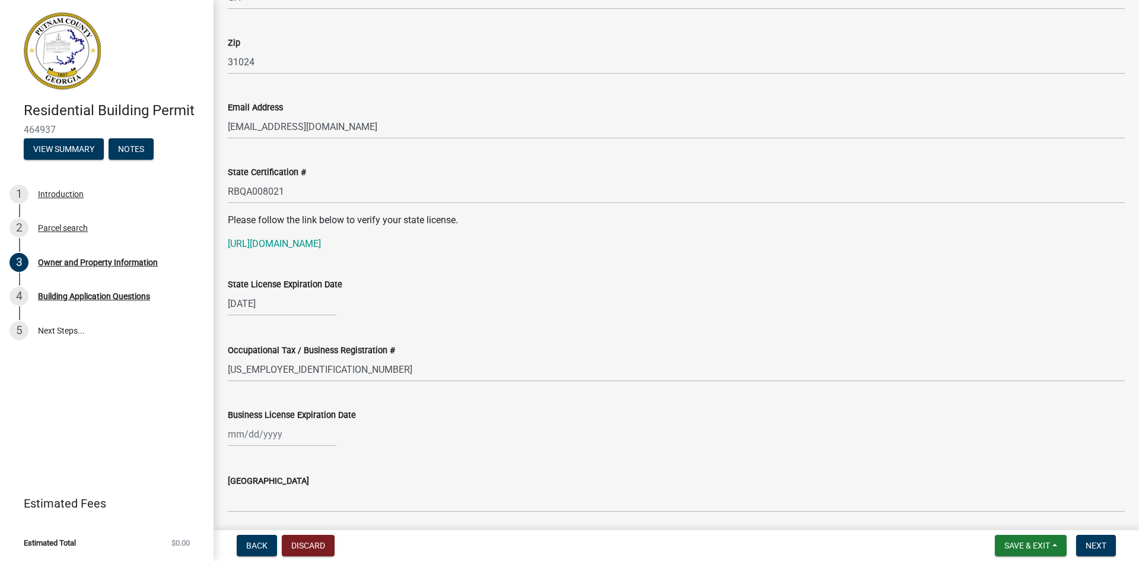
click at [227, 434] on div "Business License Expiration Date" at bounding box center [676, 418] width 915 height 55
select select "8"
select select "2025"
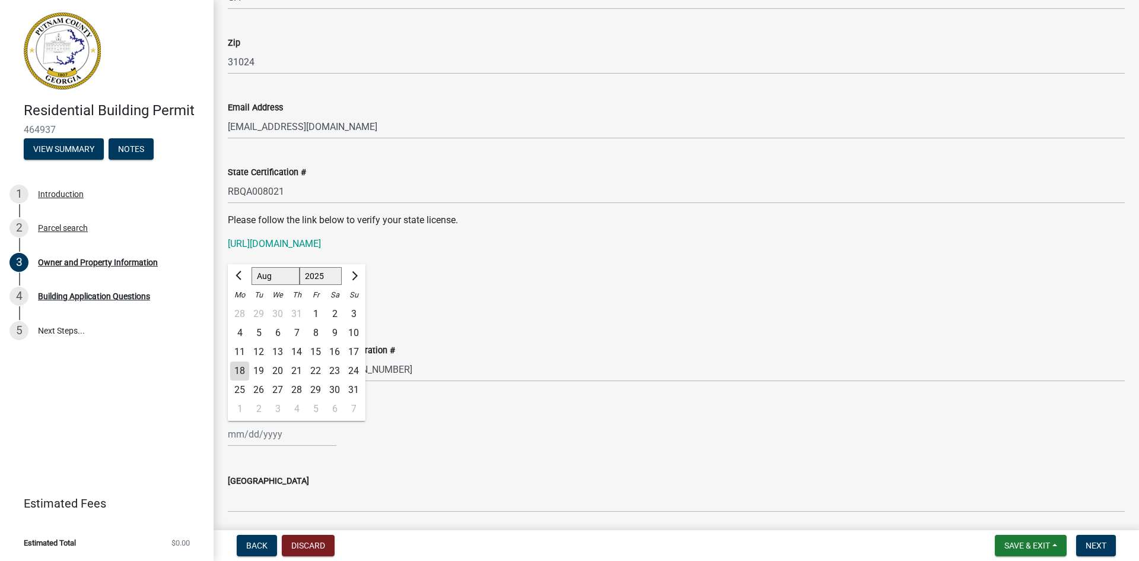
click at [232, 434] on div "[PERSON_NAME] Feb Mar Apr [PERSON_NAME][DATE] Oct Nov [DATE] 1526 1527 1528 152…" at bounding box center [282, 434] width 109 height 24
type input "[DATE]"
click at [475, 276] on div "State License Expiration Date [DATE]" at bounding box center [676, 287] width 897 height 55
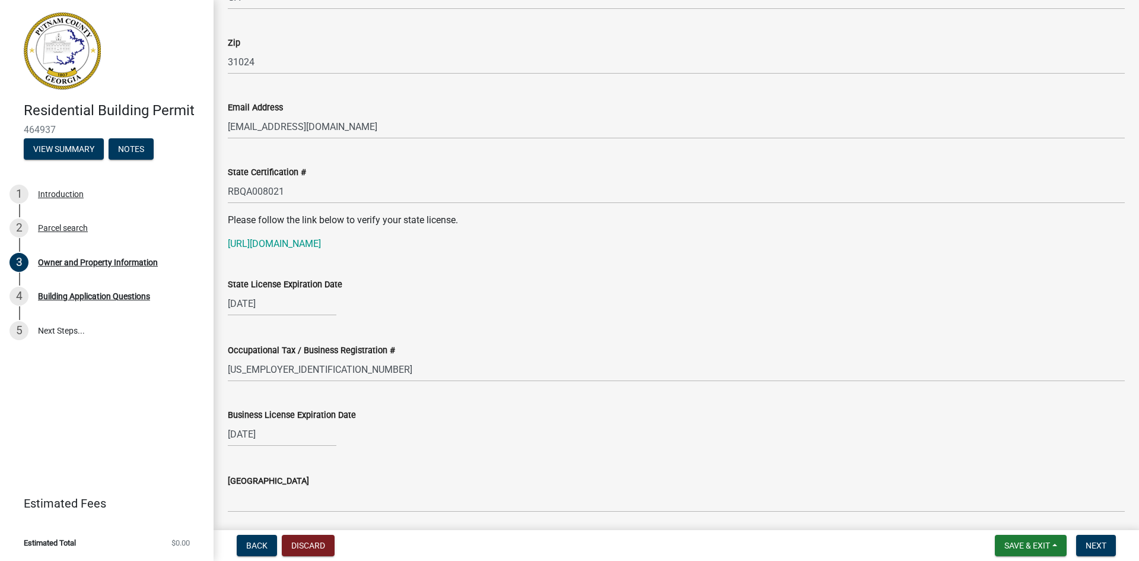
scroll to position [1483, 0]
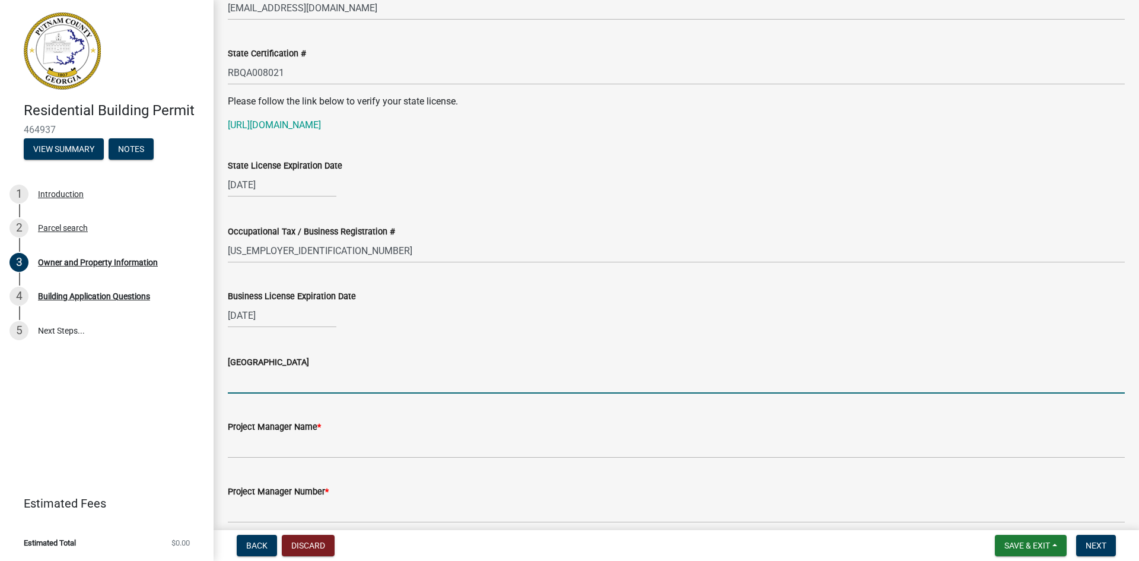
click at [293, 385] on input "[GEOGRAPHIC_DATA]" at bounding box center [676, 381] width 897 height 24
type input "[PERSON_NAME]"
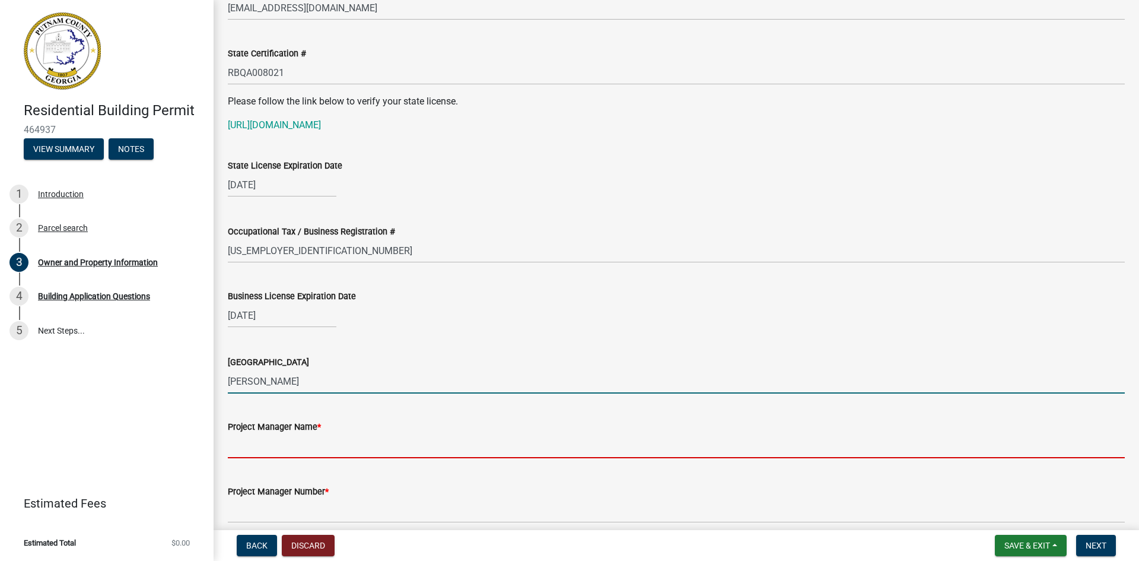
click at [256, 450] on input "Project Manager Name *" at bounding box center [676, 446] width 897 height 24
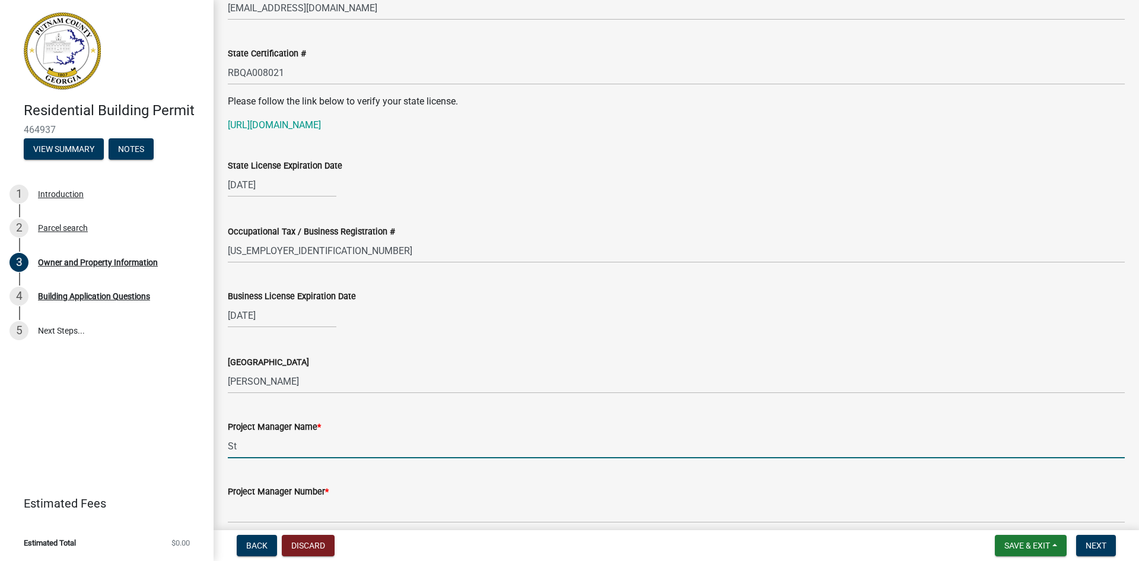
type input "[PERSON_NAME]"
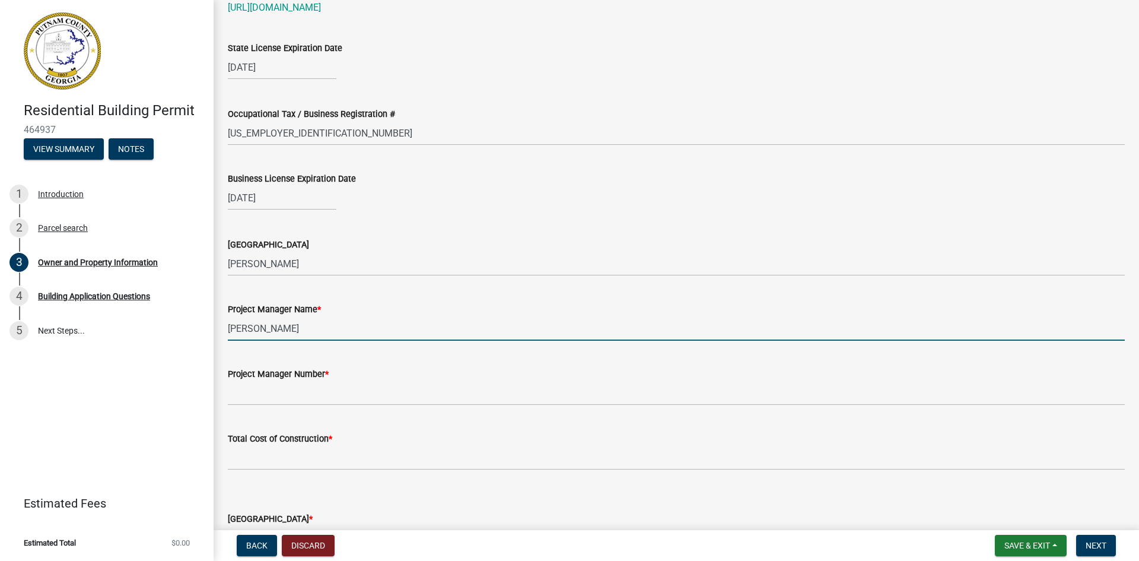
scroll to position [1602, 0]
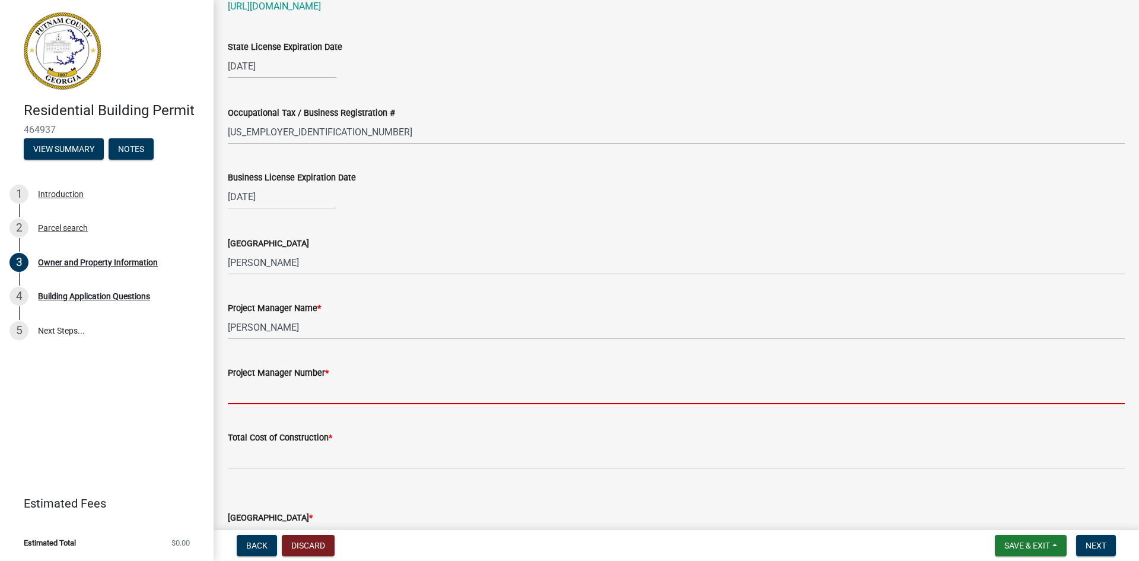
click at [294, 388] on input "Project Manager Number *" at bounding box center [676, 392] width 897 height 24
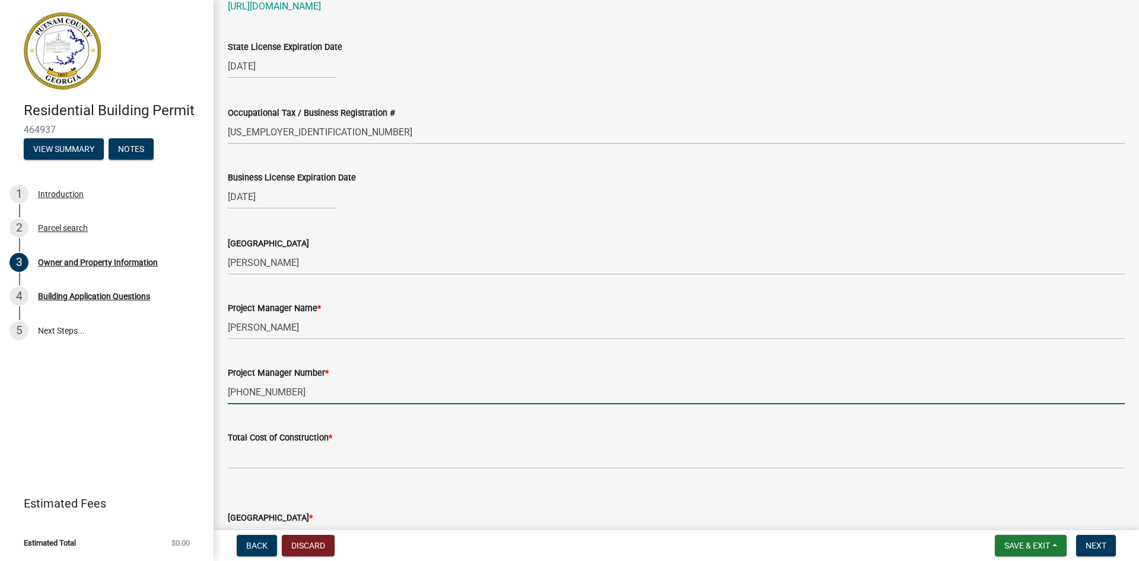
scroll to position [1661, 0]
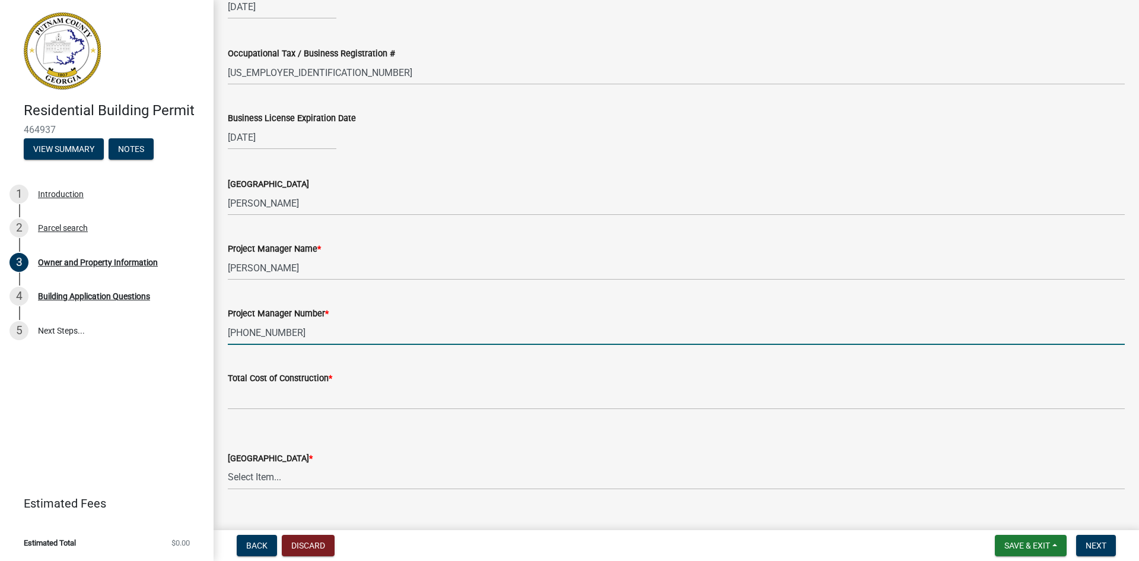
type input "[PHONE_NUMBER]"
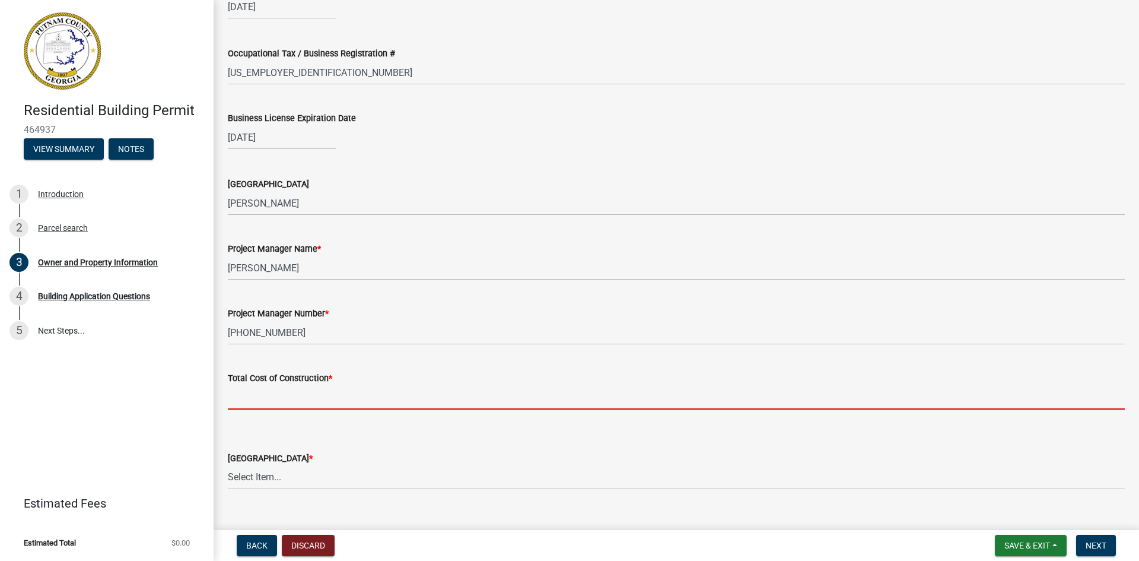
click at [285, 398] on input "text" at bounding box center [676, 397] width 897 height 24
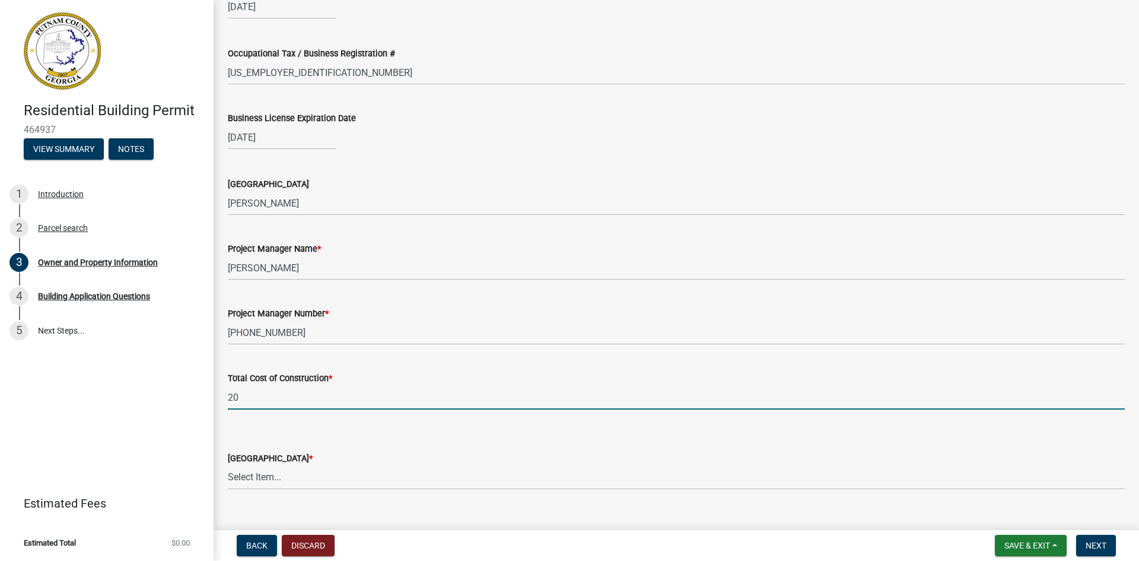
type input "20"
click at [279, 477] on select "Select Item... AG-1 R-1R R-1 R-2 MHP RM-1 RM-3 C-1 C-2 I-M PUD N/A" at bounding box center [676, 477] width 897 height 24
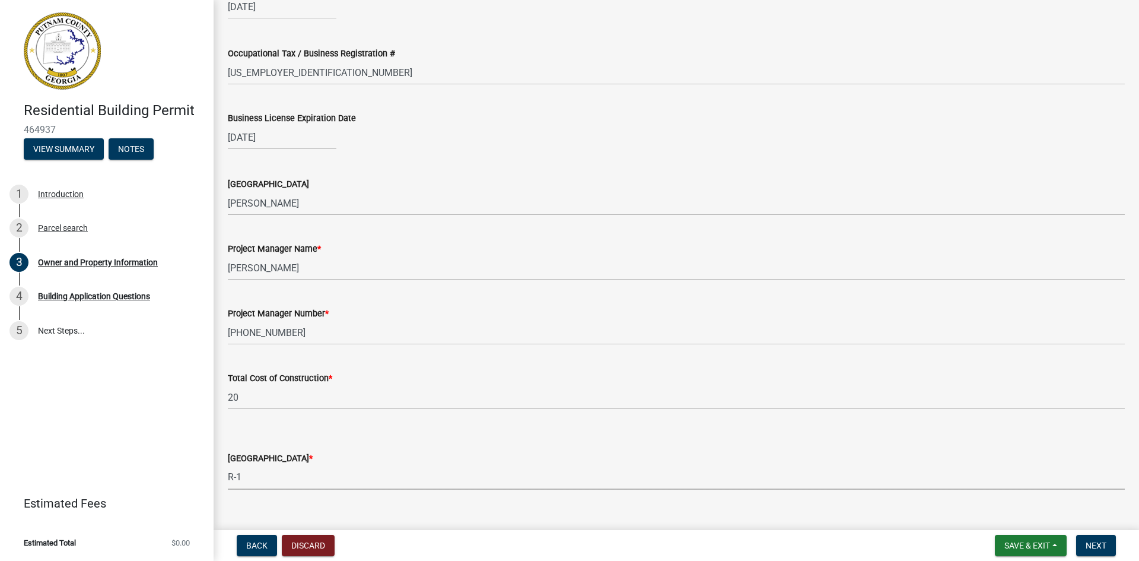
click at [228, 465] on select "Select Item... AG-1 R-1R R-1 R-2 MHP RM-1 RM-3 C-1 C-2 I-M PUD N/A" at bounding box center [676, 477] width 897 height 24
select select "34fe85c2-5f76-4343-b6bb-8ca387e0bed7"
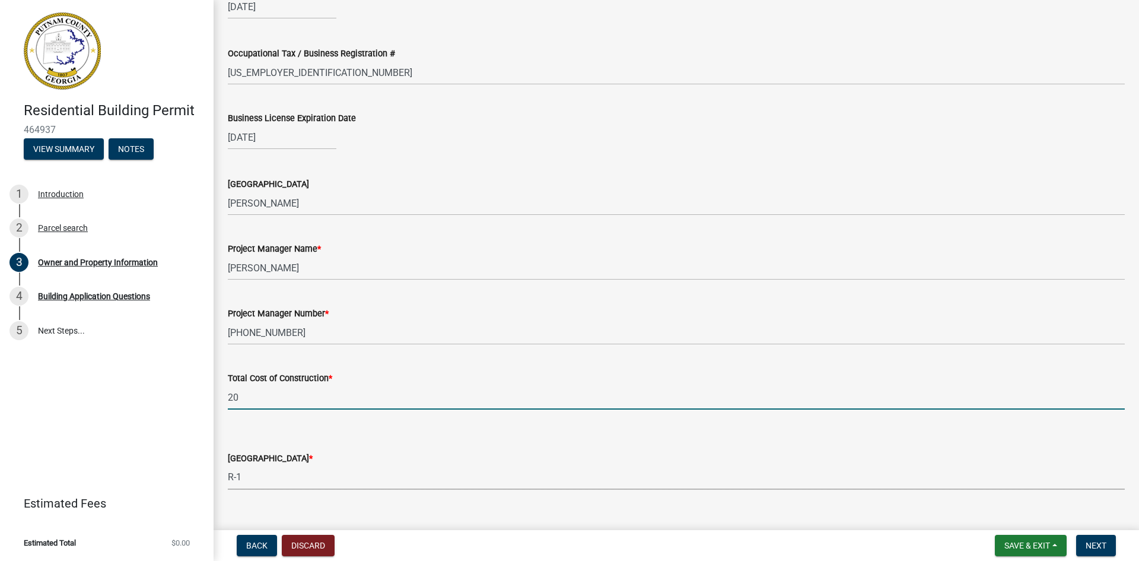
click at [283, 403] on input "20" at bounding box center [676, 397] width 897 height 24
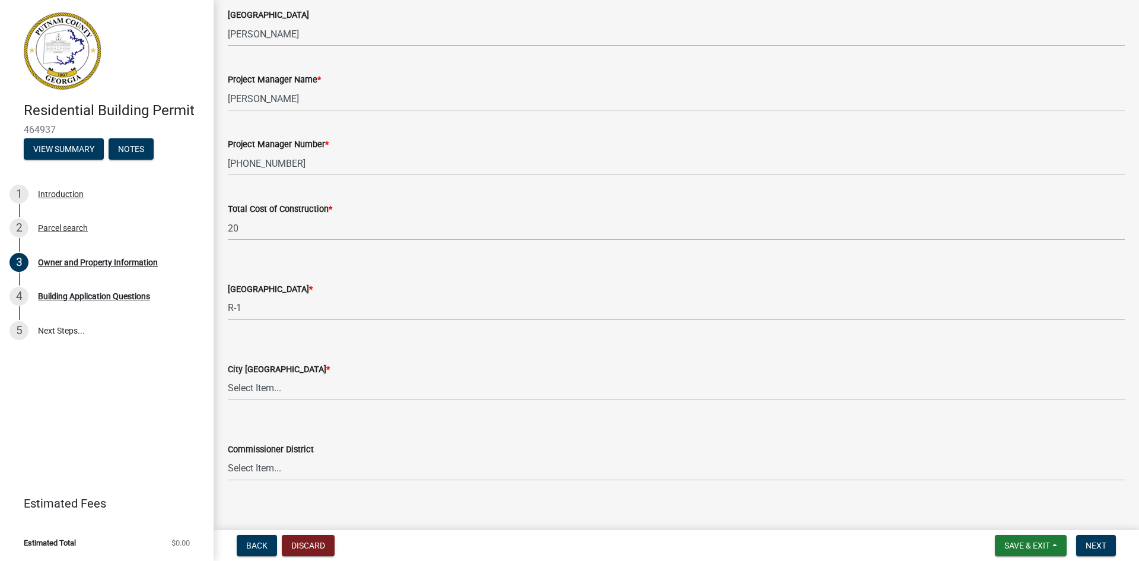
scroll to position [1899, 0]
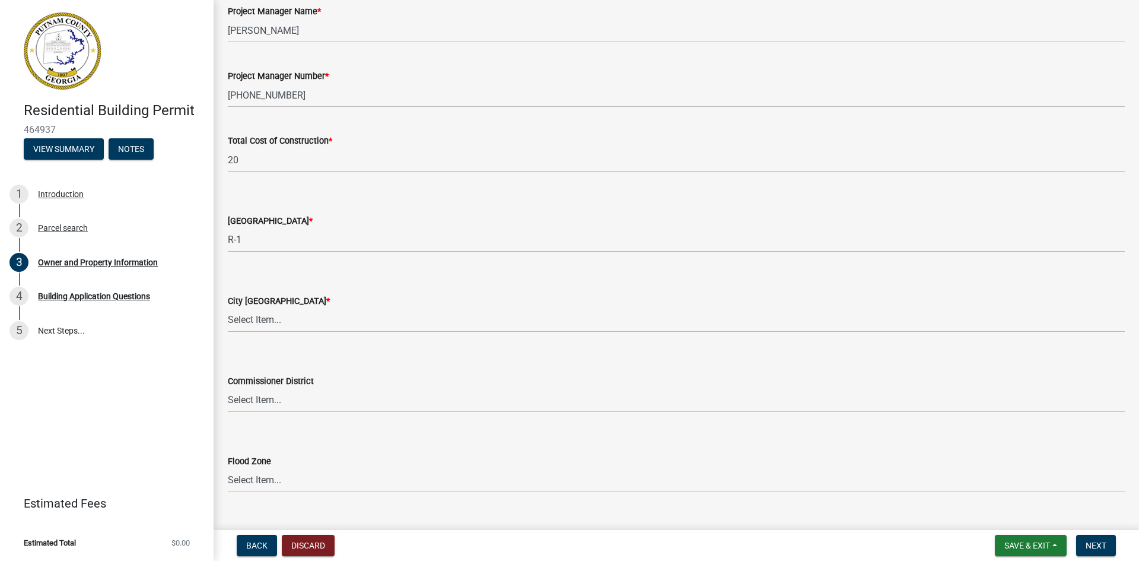
click at [260, 172] on wm-data-entity-input "Total Cost of Construction * 20" at bounding box center [676, 150] width 897 height 66
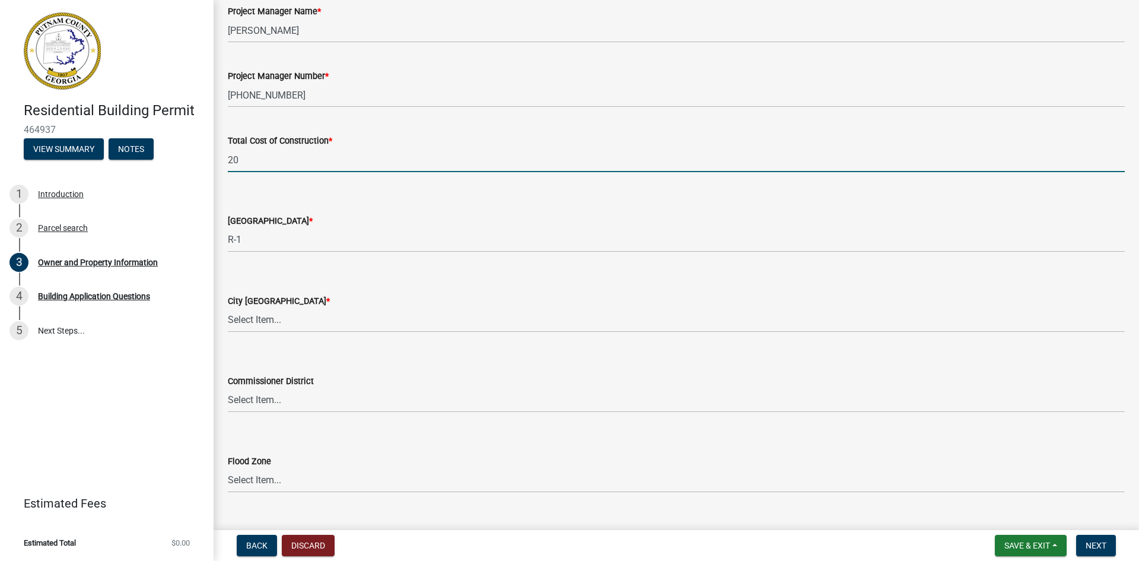
click at [257, 166] on input "20" at bounding box center [676, 160] width 897 height 24
type input "20000"
click at [341, 323] on select "Select Item... A-1 A-2 R-1 R-2 R-3 R-4 MHP C-1 C-2 I-1 I-2 DB FH H-P N/A" at bounding box center [676, 320] width 897 height 24
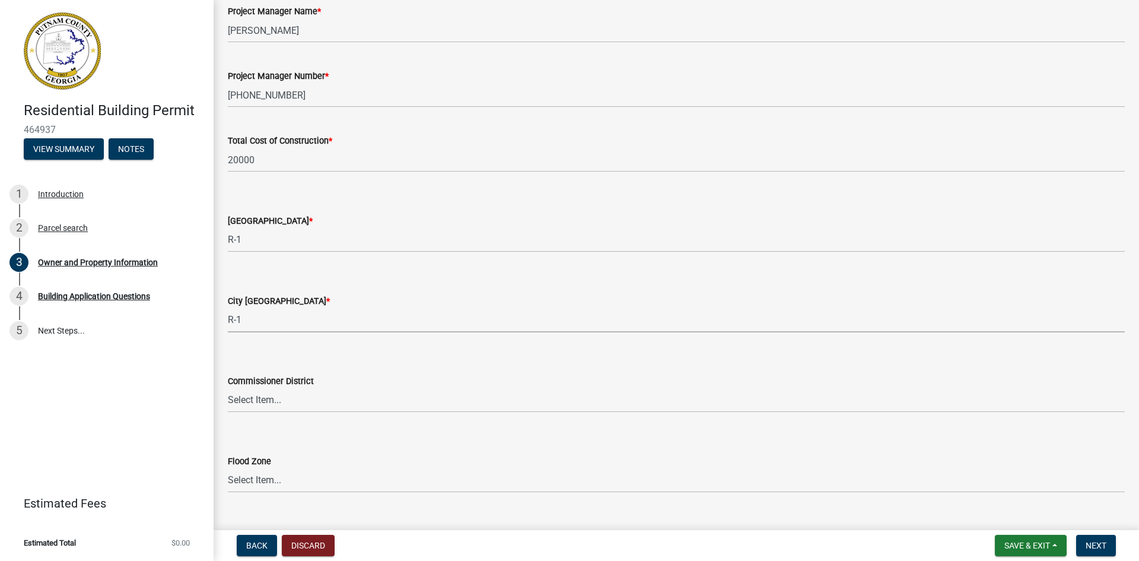
click at [228, 308] on select "Select Item... A-1 A-2 R-1 R-2 R-3 R-4 MHP C-1 C-2 I-1 I-2 DB FH H-P N/A" at bounding box center [676, 320] width 897 height 24
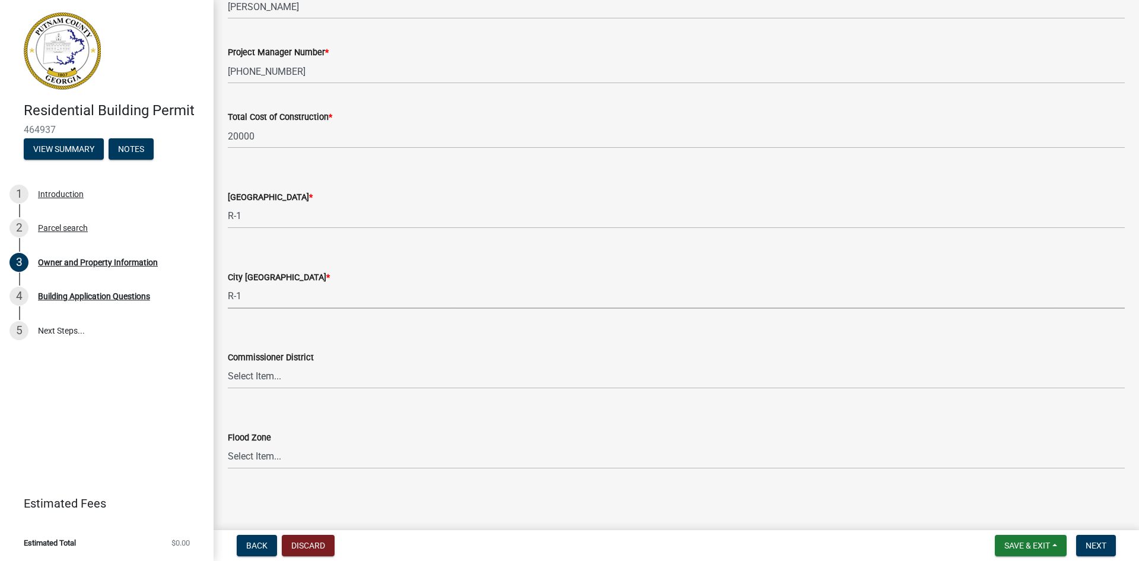
scroll to position [1923, 0]
click at [272, 300] on select "Select Item... A-1 A-2 R-1 R-2 R-3 R-4 MHP C-1 C-2 I-1 I-2 DB FH H-P N/A" at bounding box center [676, 296] width 897 height 24
click at [228, 284] on select "Select Item... A-1 A-2 R-1 R-2 R-3 R-4 MHP C-1 C-2 I-1 I-2 DB FH H-P N/A" at bounding box center [676, 296] width 897 height 24
select select "83394b22-4a11-496c-8e5c-75ade2e72faf"
click at [1090, 546] on span "Next" at bounding box center [1096, 545] width 21 height 9
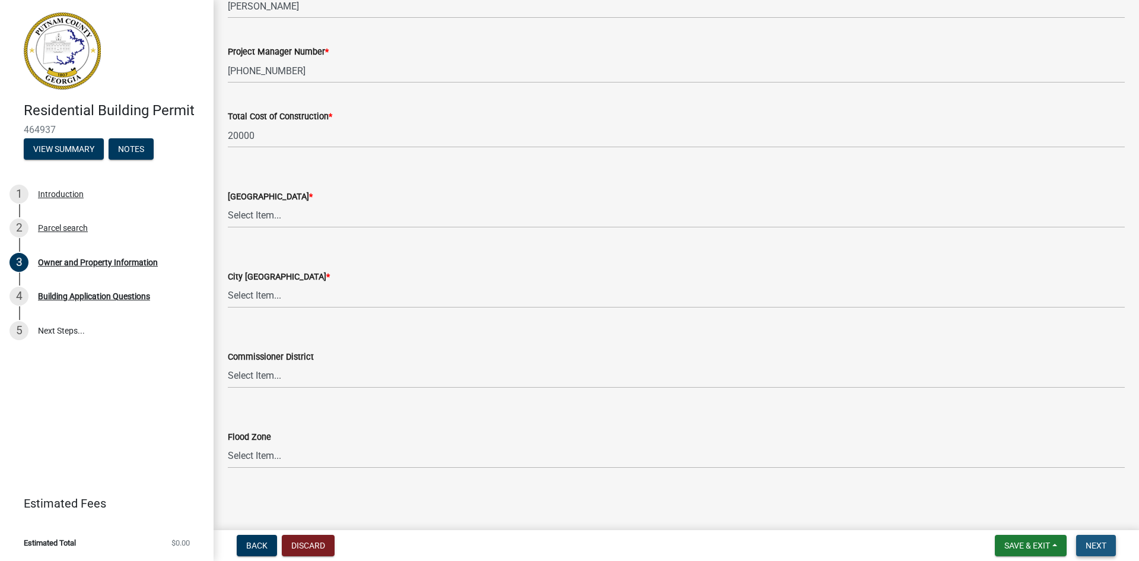
scroll to position [0, 0]
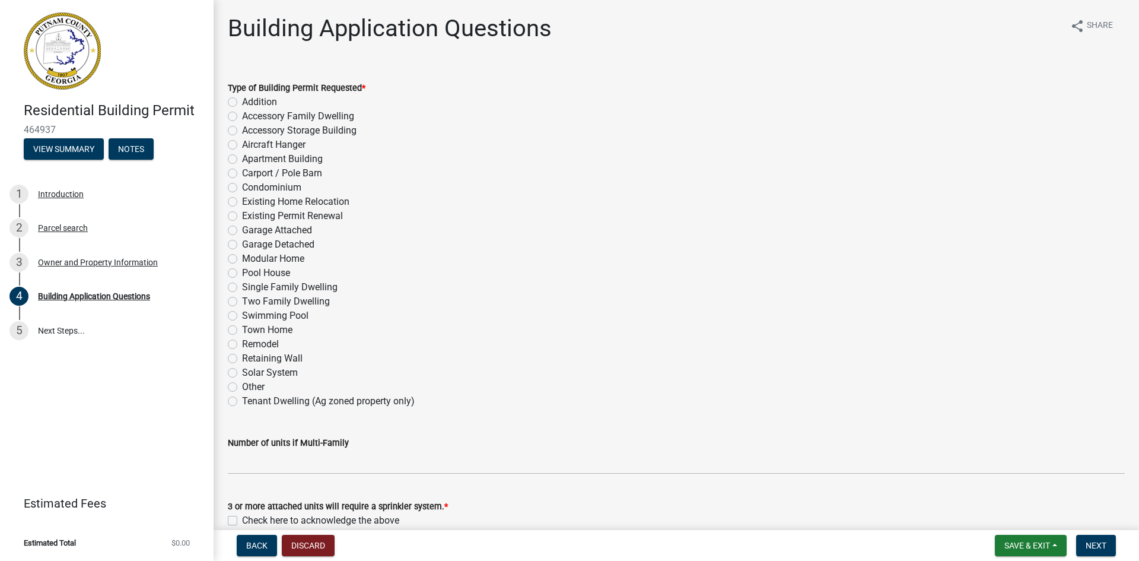
click at [242, 243] on label "Garage Detached" at bounding box center [278, 244] width 72 height 14
click at [242, 243] on input "Garage Detached" at bounding box center [246, 241] width 8 height 8
radio input "true"
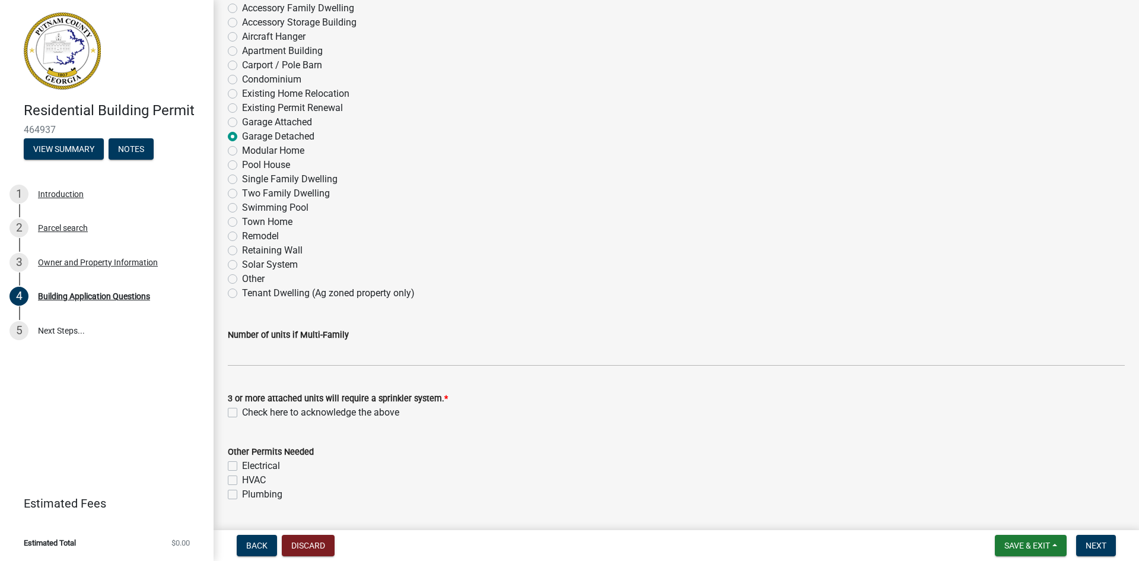
scroll to position [119, 0]
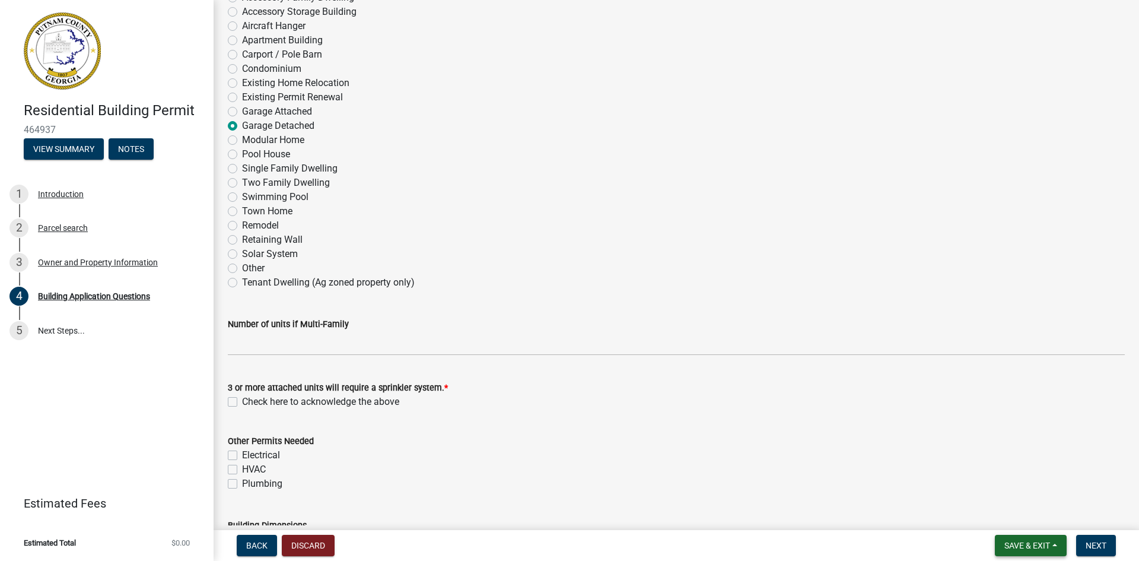
click at [1031, 546] on span "Save & Exit" at bounding box center [1028, 545] width 46 height 9
click at [1034, 529] on div "Save Save & Exit" at bounding box center [1019, 500] width 95 height 66
click at [1034, 516] on button "Save & Exit" at bounding box center [1019, 514] width 95 height 28
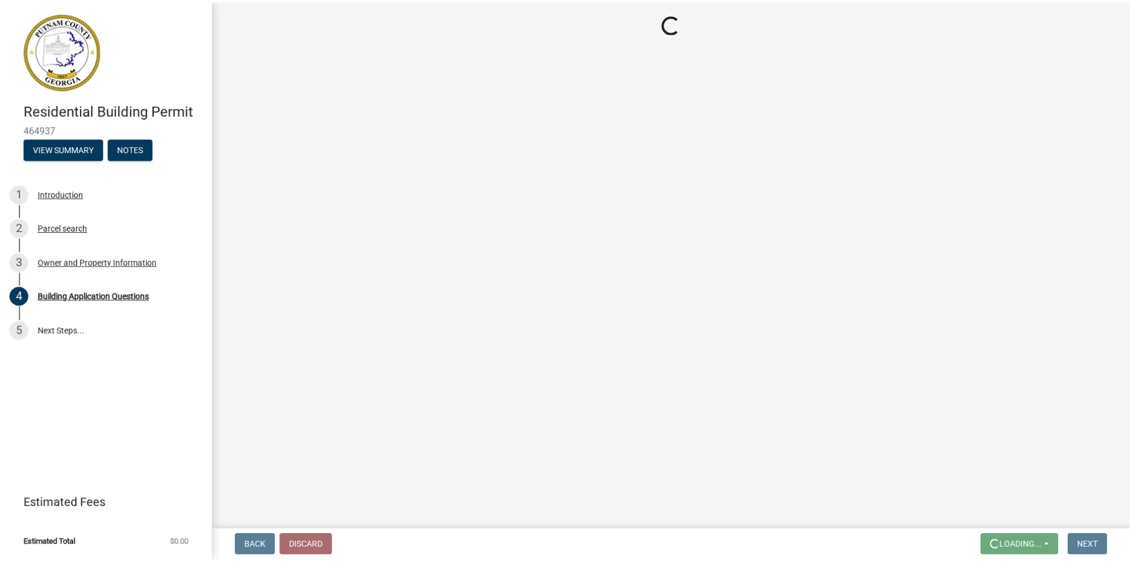
scroll to position [0, 0]
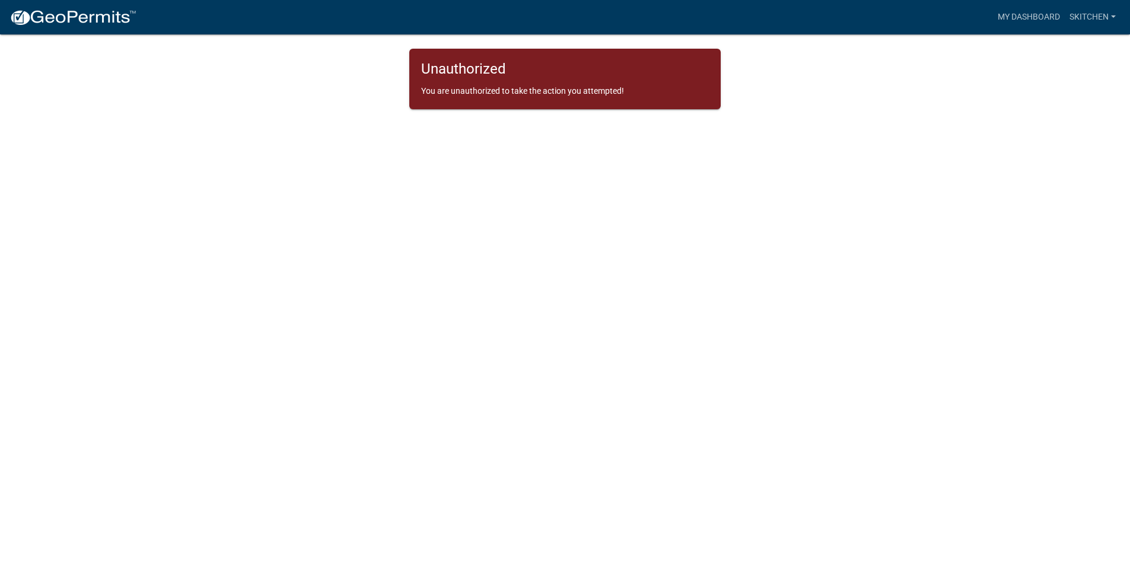
click at [534, 205] on body "Internet Explorer does NOT work with GeoPermits. Get a new browser for more sec…" at bounding box center [565, 294] width 1130 height 561
